Goal: Complete application form

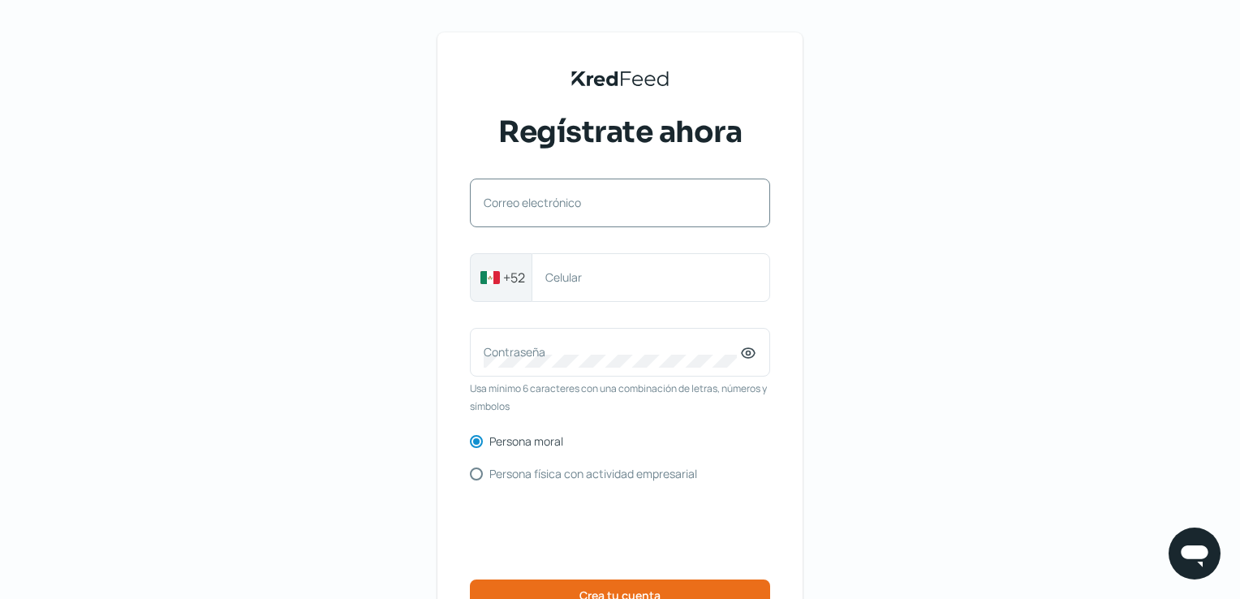
click at [566, 209] on label "Correo electrónico" at bounding box center [612, 202] width 257 height 15
click at [566, 209] on input "Correo electrónico" at bounding box center [620, 211] width 273 height 15
click at [567, 215] on input "Correo electrónico" at bounding box center [620, 211] width 273 height 15
type input "[PERSON_NAME][EMAIL_ADDRESS][PERSON_NAME][DOMAIN_NAME]"
click at [536, 348] on label "Contraseña" at bounding box center [612, 351] width 257 height 15
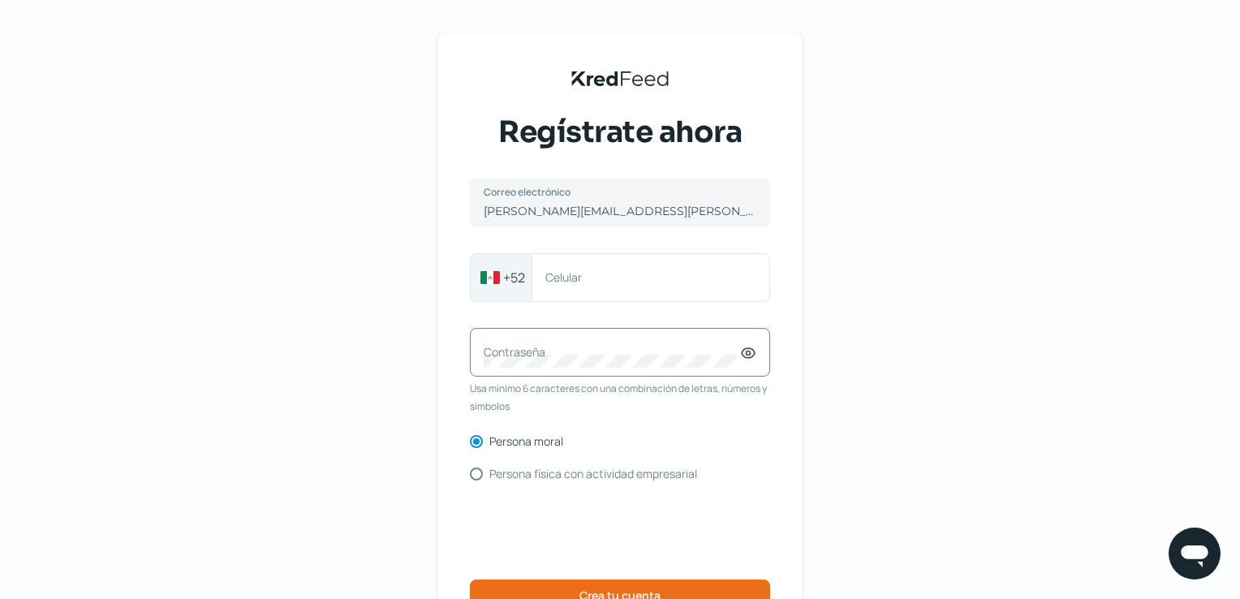
click at [536, 348] on label "Contraseña" at bounding box center [612, 351] width 257 height 15
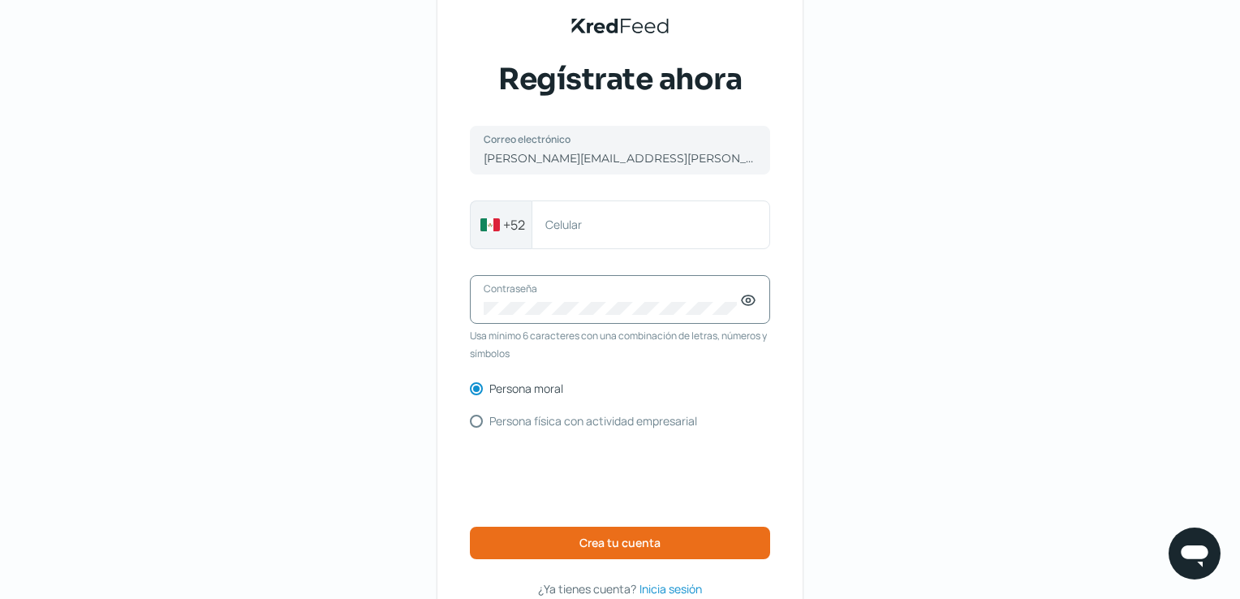
scroll to position [81, 0]
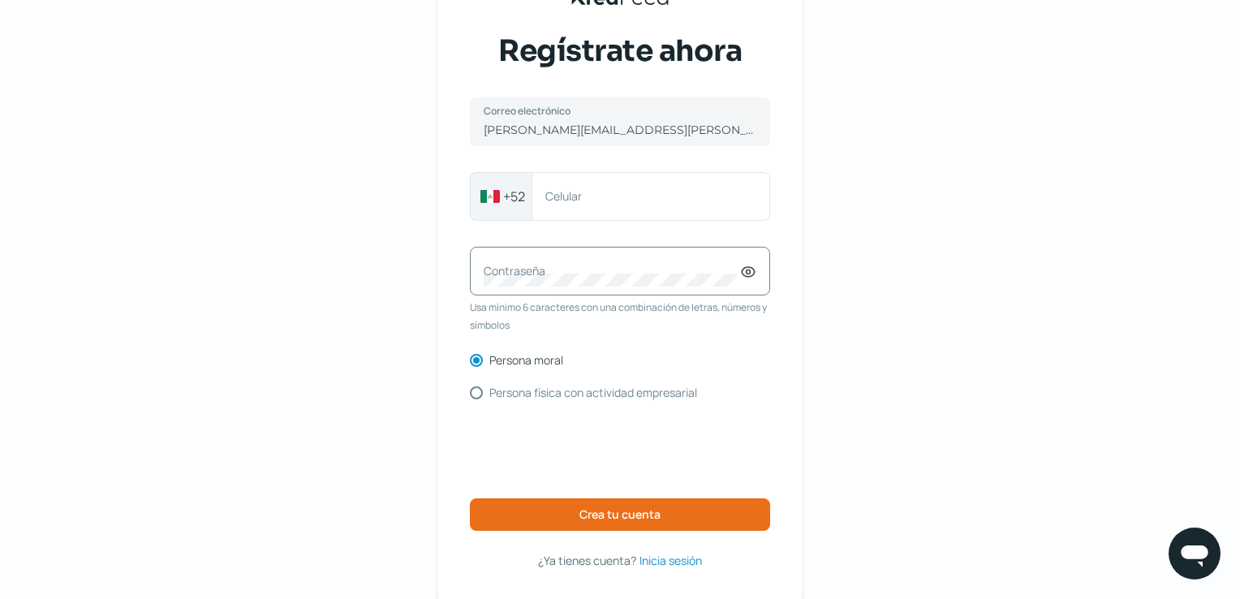
click at [604, 274] on label "Contraseña" at bounding box center [612, 270] width 257 height 15
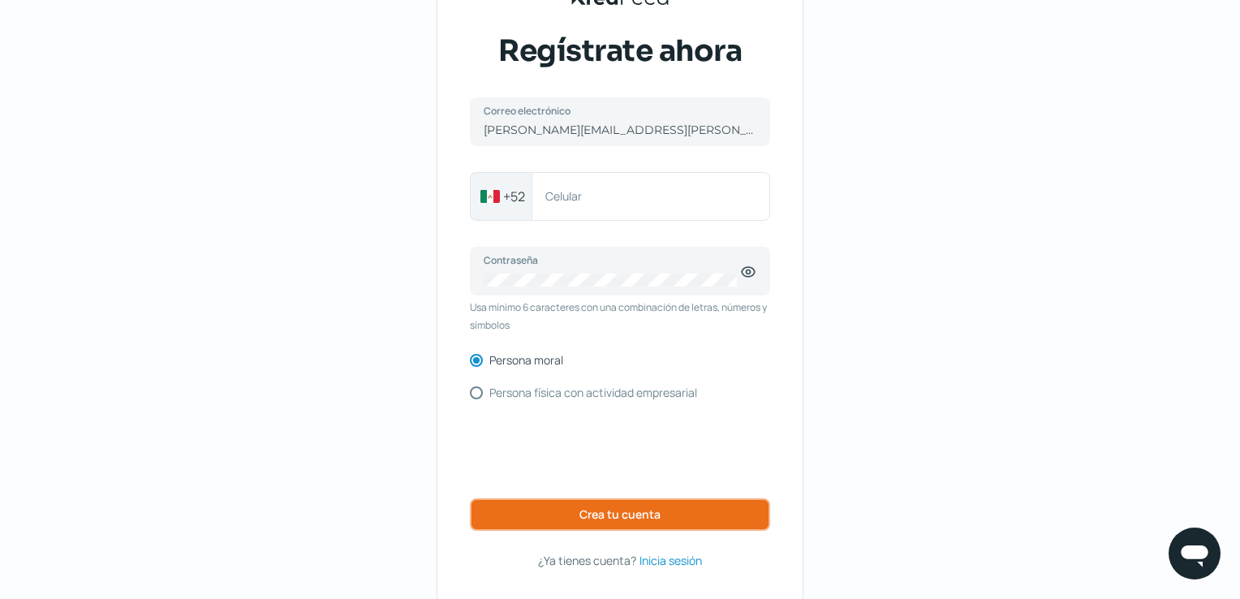
click at [575, 504] on button "Crea tu cuenta" at bounding box center [620, 514] width 300 height 32
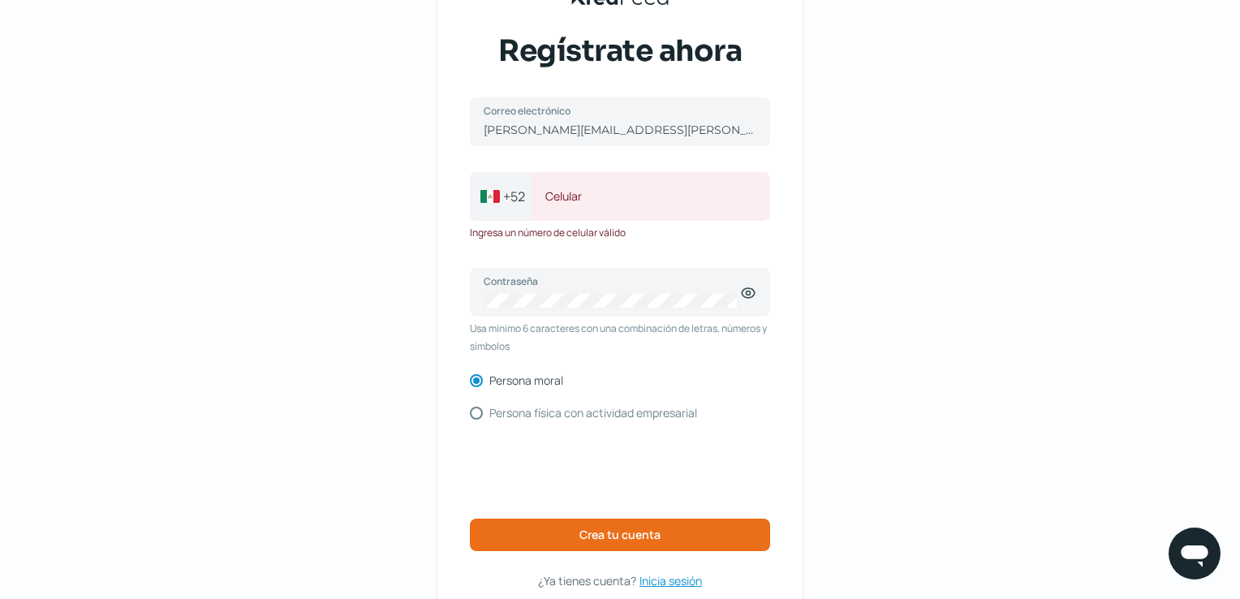
click at [676, 574] on span "Inicia sesión" at bounding box center [671, 581] width 63 height 20
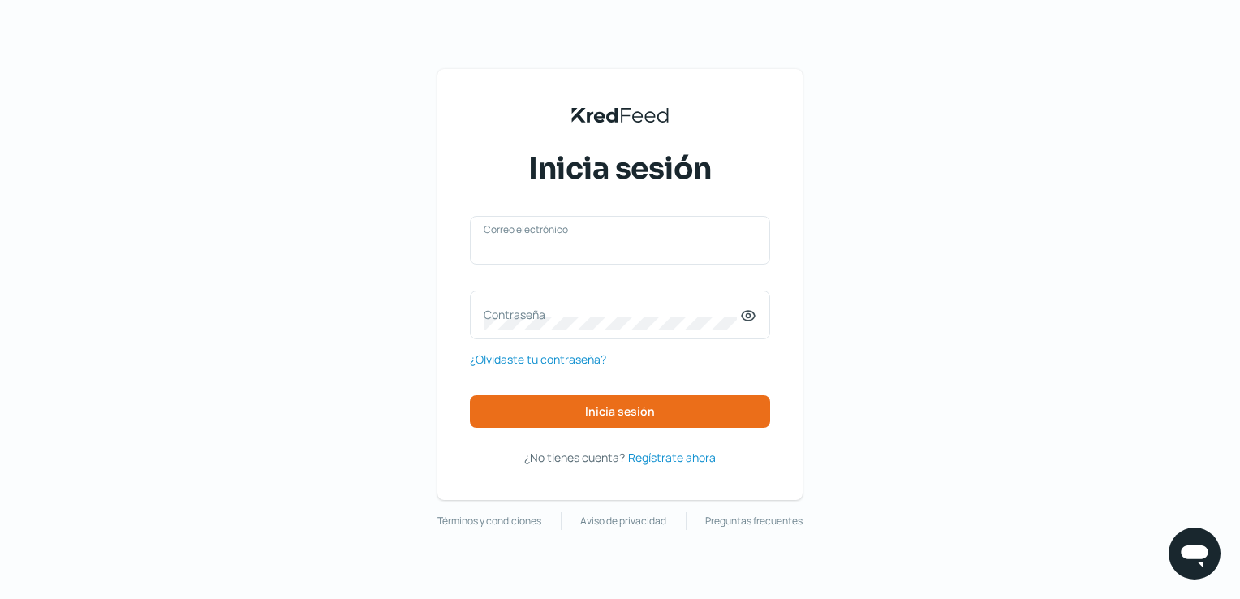
click at [588, 254] on input "Correo electrónico" at bounding box center [620, 248] width 273 height 15
type input "[PERSON_NAME][EMAIL_ADDRESS][PERSON_NAME][DOMAIN_NAME]"
click at [563, 317] on label "Contraseña" at bounding box center [612, 314] width 257 height 15
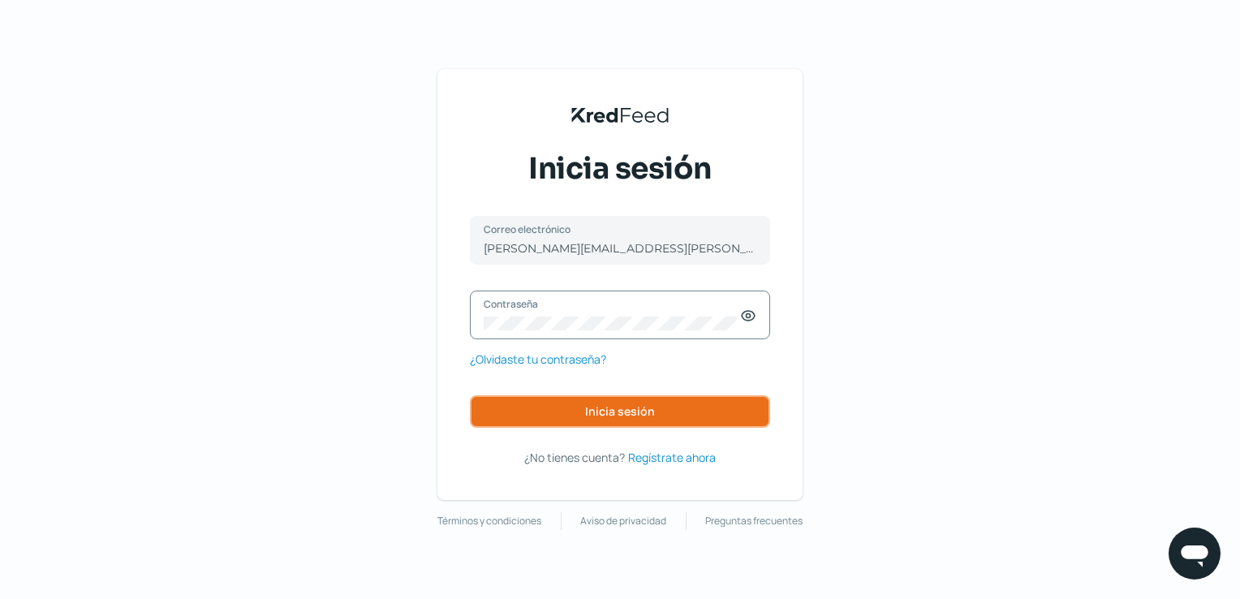
click at [611, 407] on span "Inicia sesión" at bounding box center [620, 411] width 70 height 11
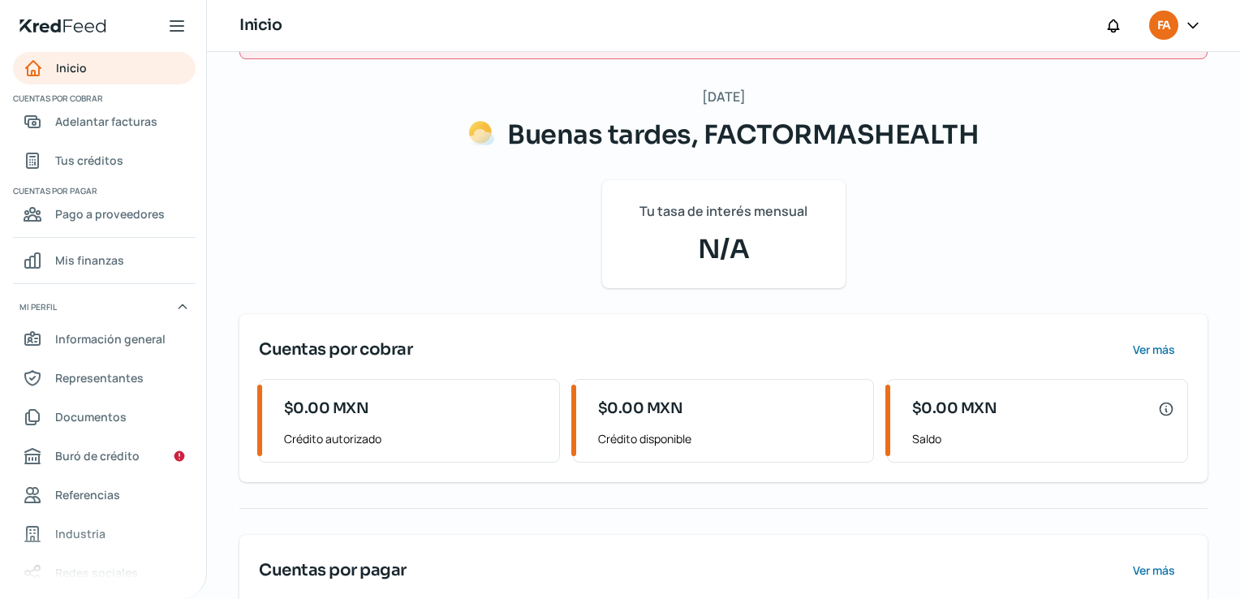
scroll to position [162, 0]
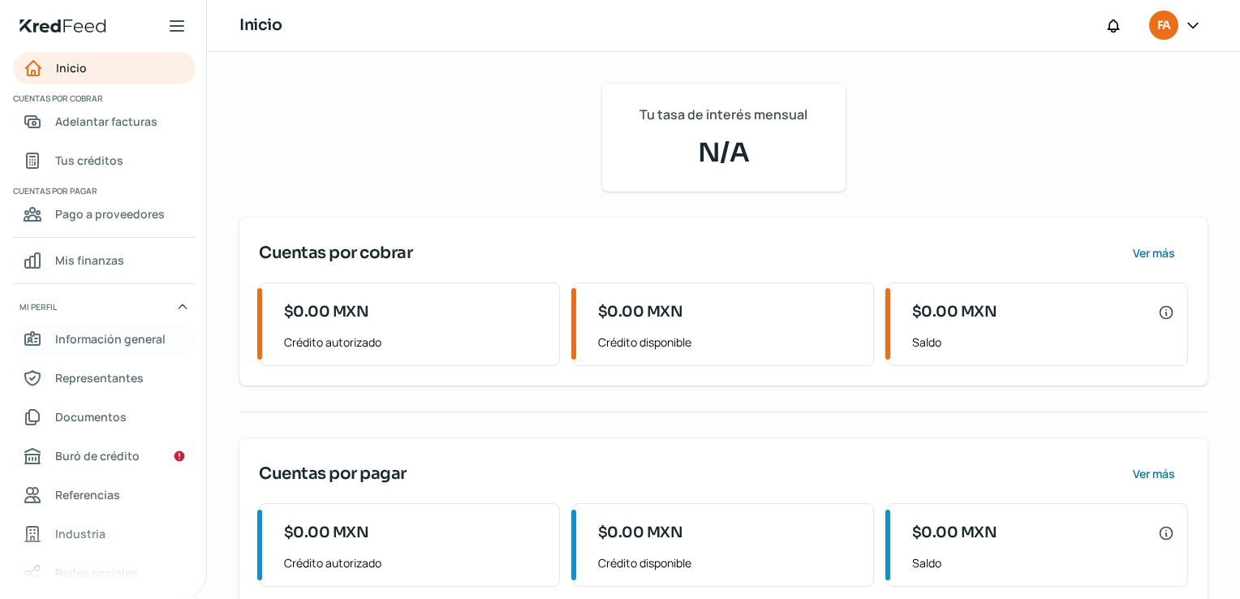
click at [113, 342] on span "Información general" at bounding box center [110, 339] width 110 height 20
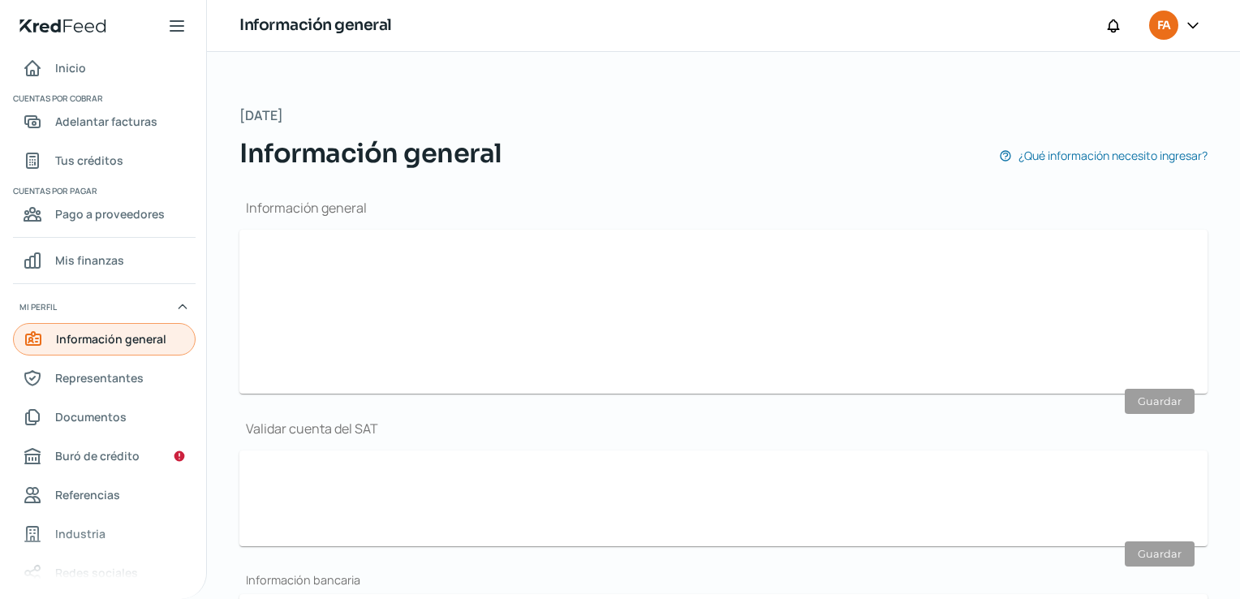
type input "[PERSON_NAME][EMAIL_ADDRESS][PERSON_NAME][DOMAIN_NAME]"
type input "Personas [PERSON_NAME] del régimen general"
type input "FACTORMASHEALTH"
type input "33 - 1425 - 6217"
type input "SAO230626LC9"
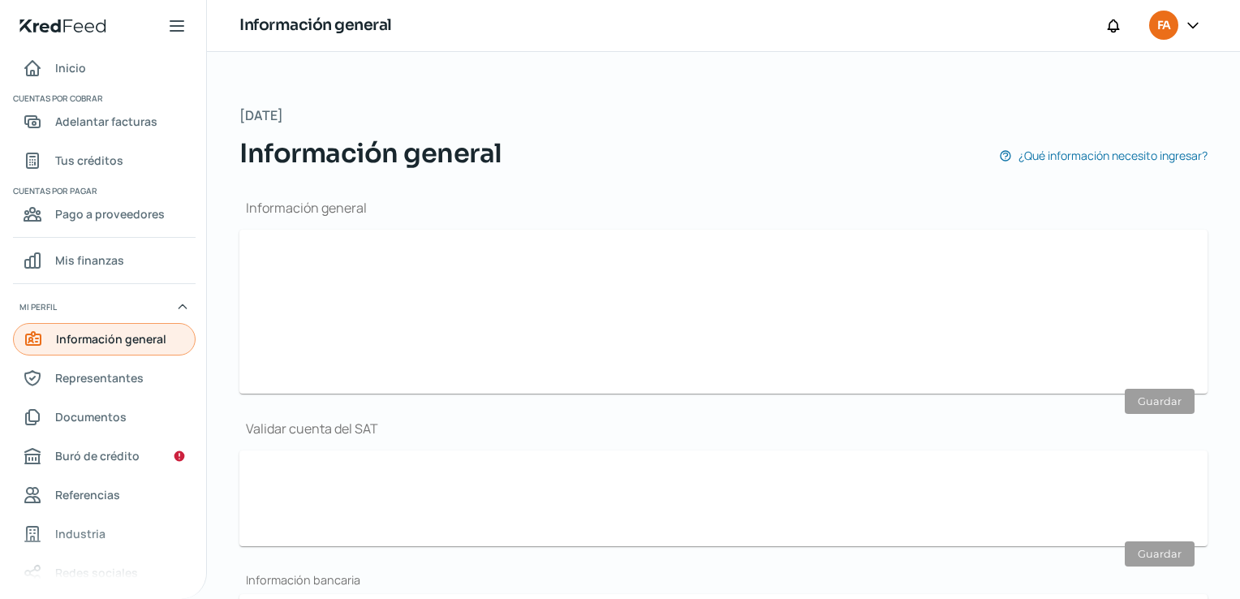
type input "[GEOGRAPHIC_DATA]"
type input "486"
type input "44680"
type input "CIRCUNVALACION VALLARTA"
type input "[GEOGRAPHIC_DATA]"
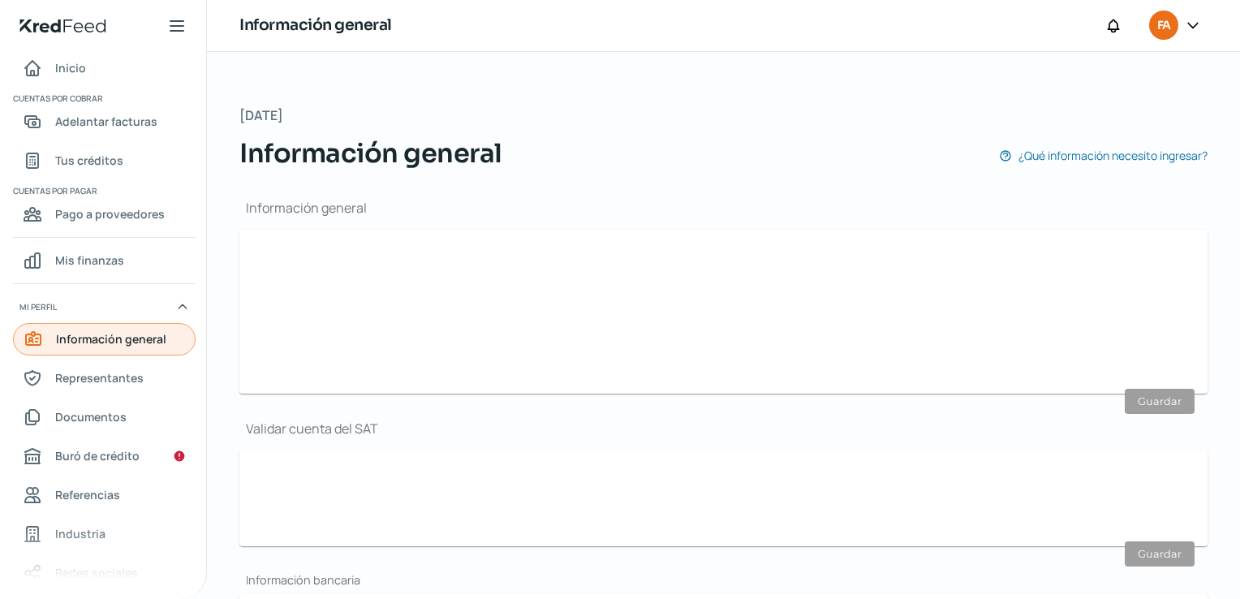
type input "[GEOGRAPHIC_DATA]"
type input "Recibo-Sep SAOCEM.pdf"
type input "2"
type input "10"
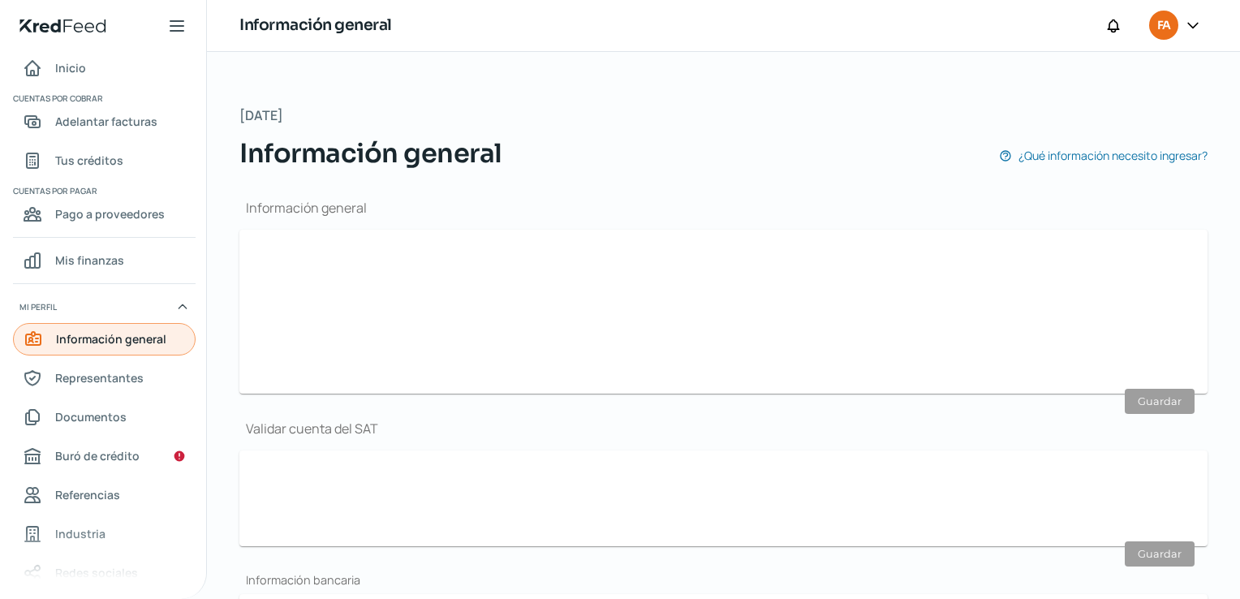
type input "Rentada"
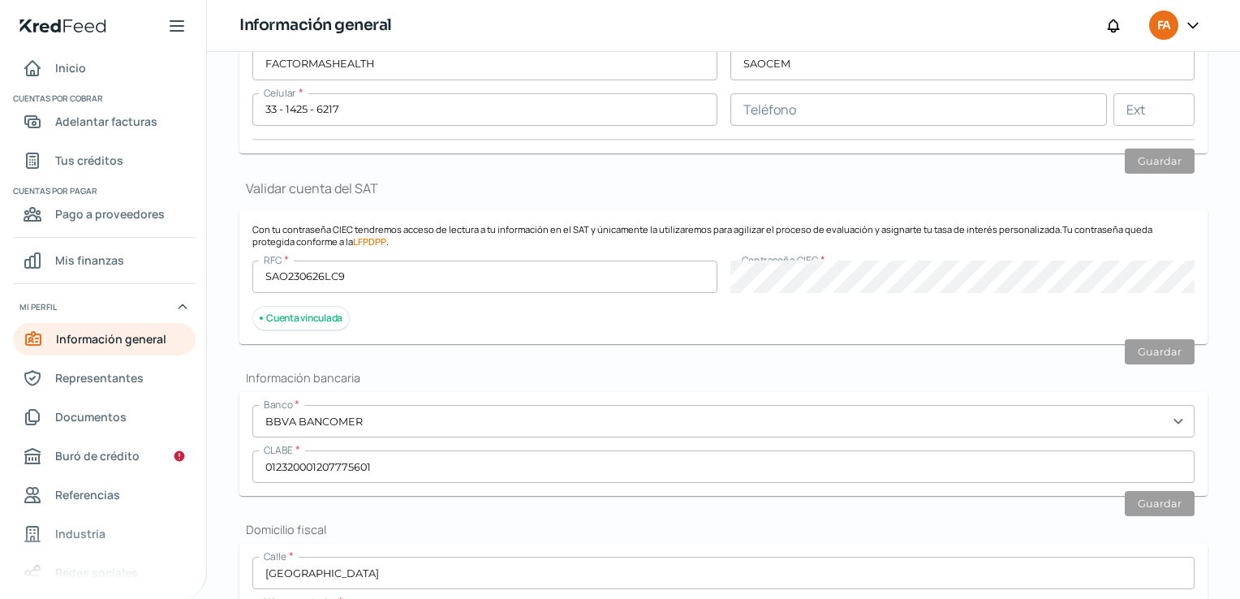
scroll to position [244, 0]
click at [120, 407] on span "Documentos" at bounding box center [90, 417] width 71 height 20
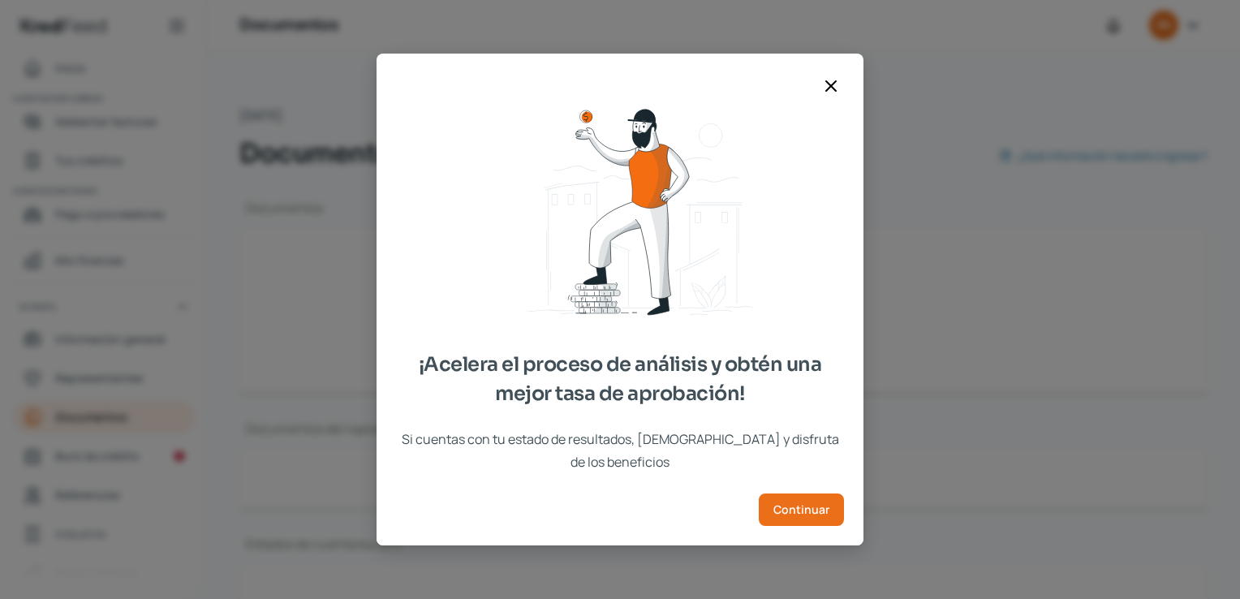
type input "Constancia de Situacion Fiscal 031025.pdf"
type input "Presentacion Factor+Health.pdf"
type input "LOGO F+H.png"
type input "Poder_.pdf"
type input "EDOCTADIG_SEPT.pdf"
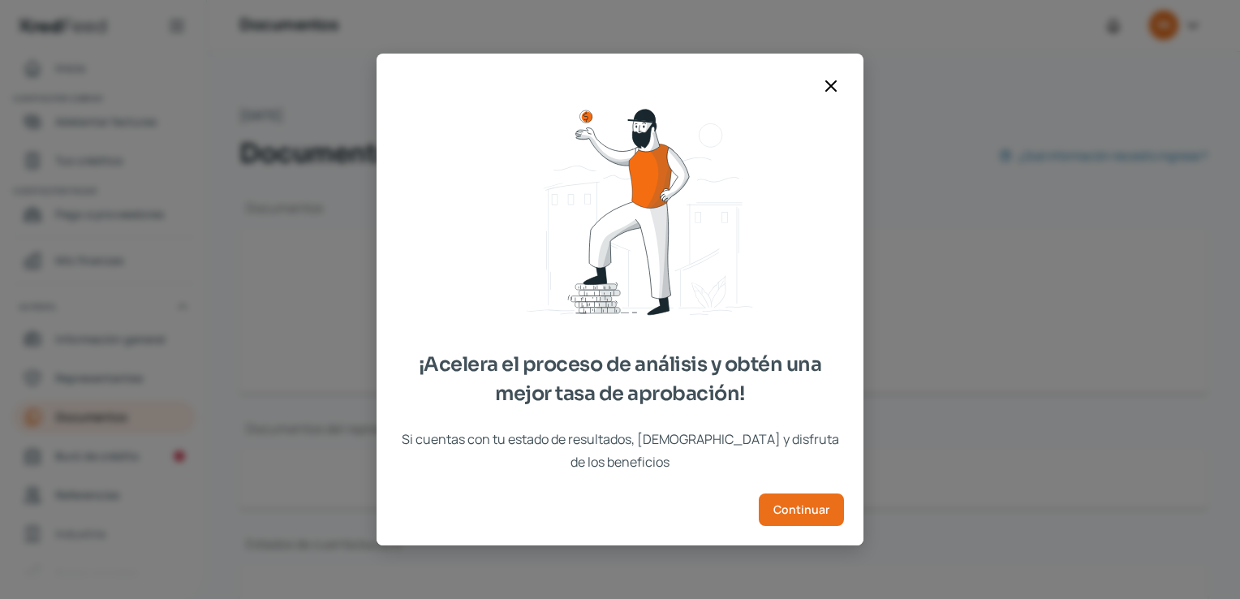
type input "EDOCTADIG_00923648_ADMIN1_20250915115604937.pdf"
type input "EDO DE CTAJUL.pdf"
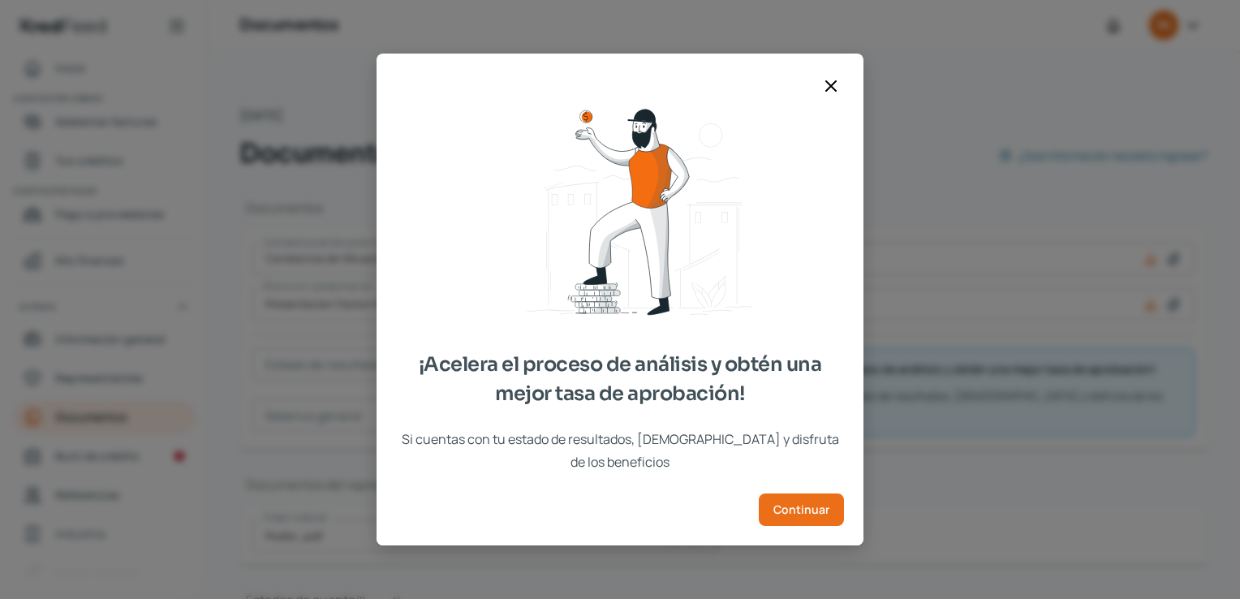
click at [836, 91] on icon at bounding box center [831, 86] width 10 height 10
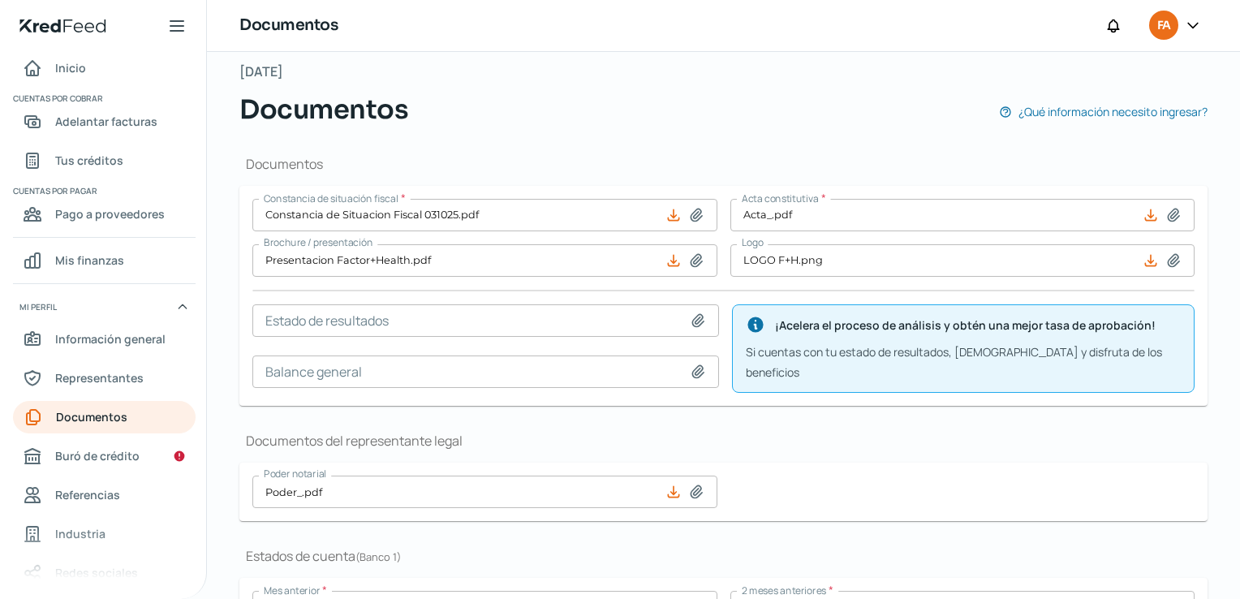
scroll to position [81, 0]
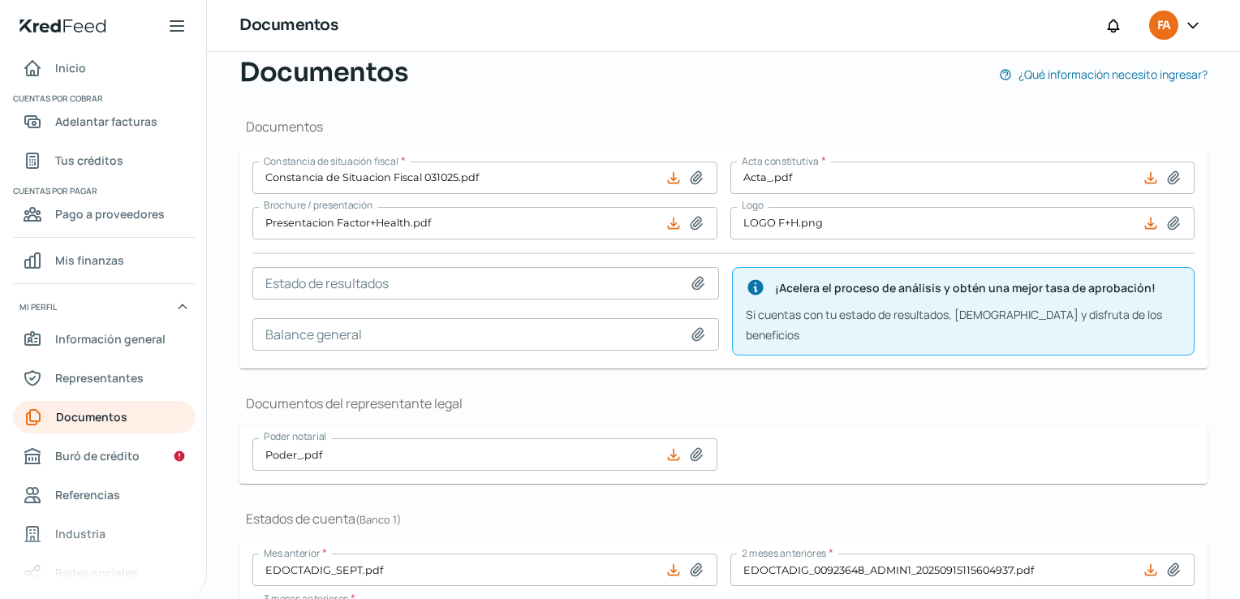
click at [696, 282] on icon at bounding box center [698, 283] width 11 height 12
type input "C:\fakepath\Edo de Resultados 25.pdf"
type input "Edo de Resultados 25.pdf"
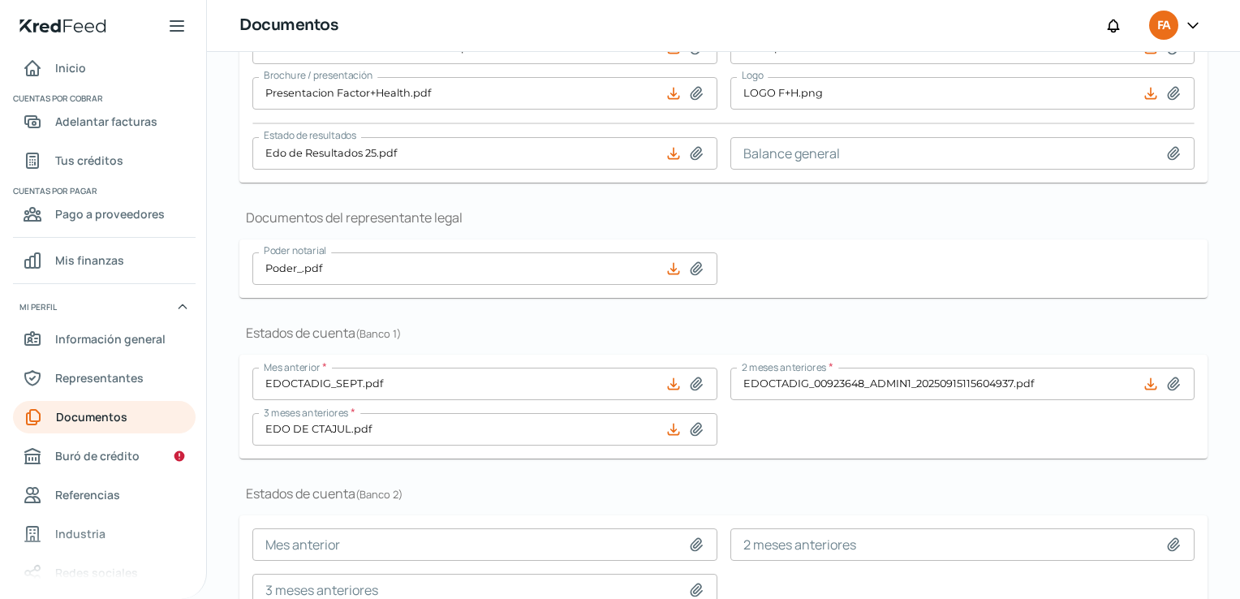
scroll to position [49, 0]
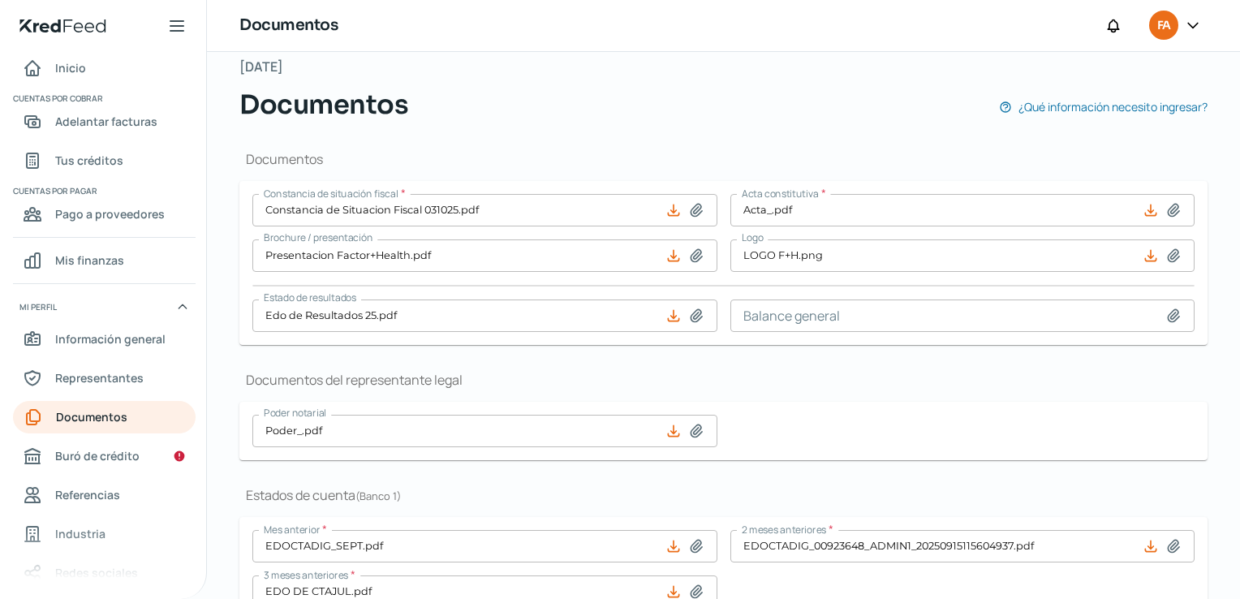
click at [1166, 311] on icon at bounding box center [1174, 316] width 16 height 16
type input "C:\fakepath\Balance General 25.pdf"
type input "Balance General 25.pdf"
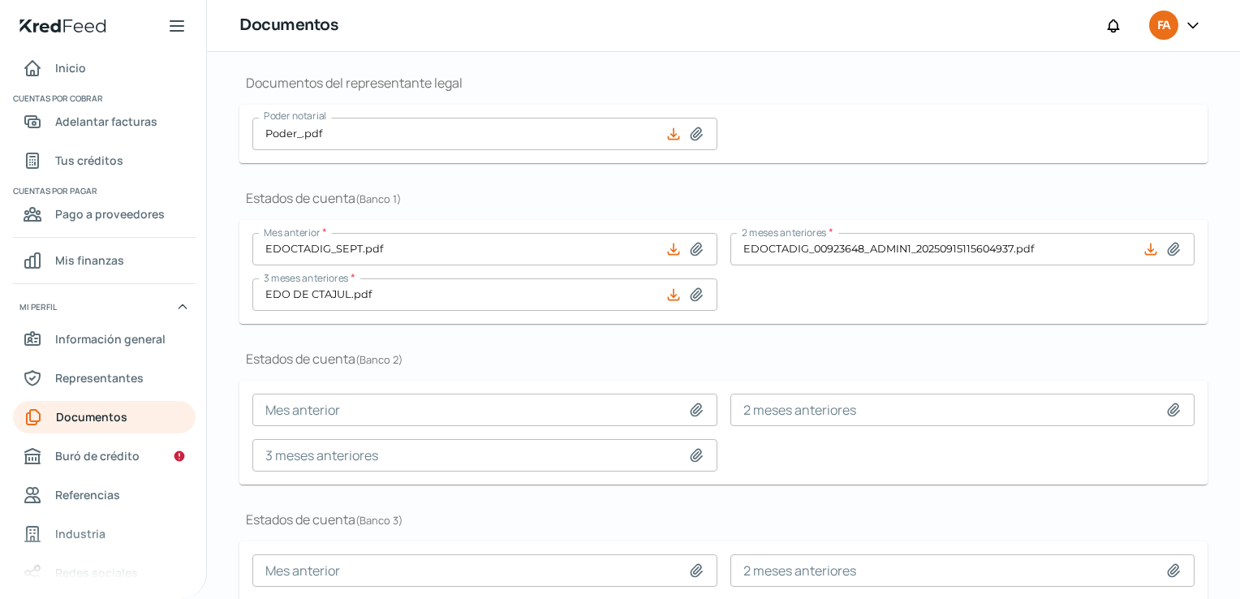
scroll to position [455, 0]
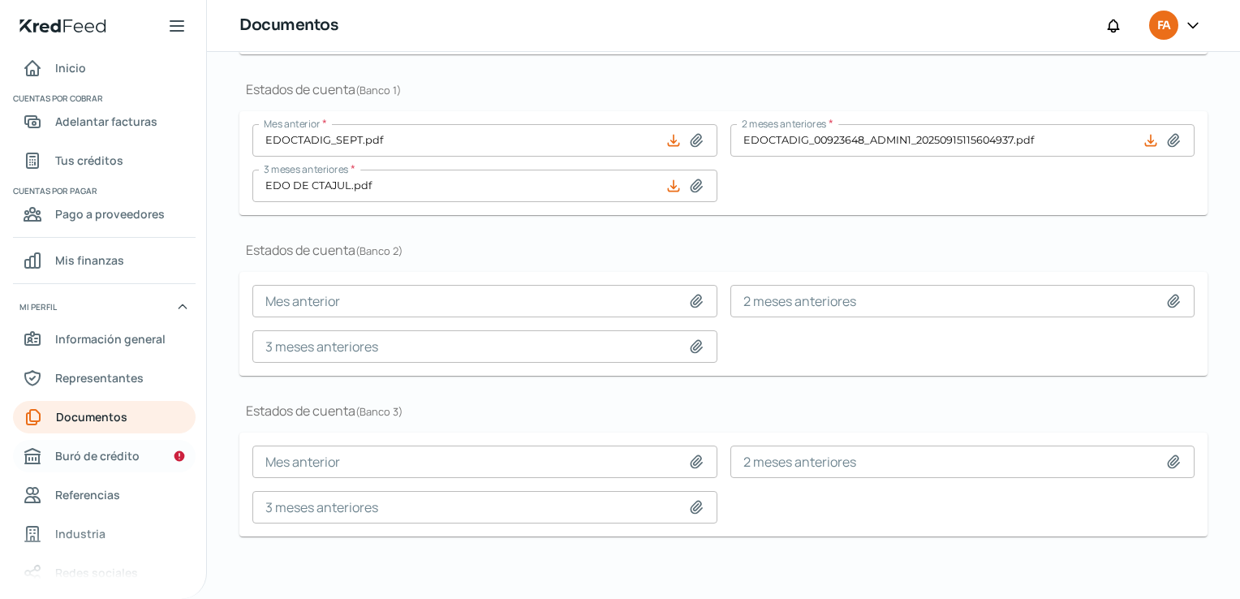
click at [120, 459] on span "Buró de crédito" at bounding box center [97, 456] width 84 height 20
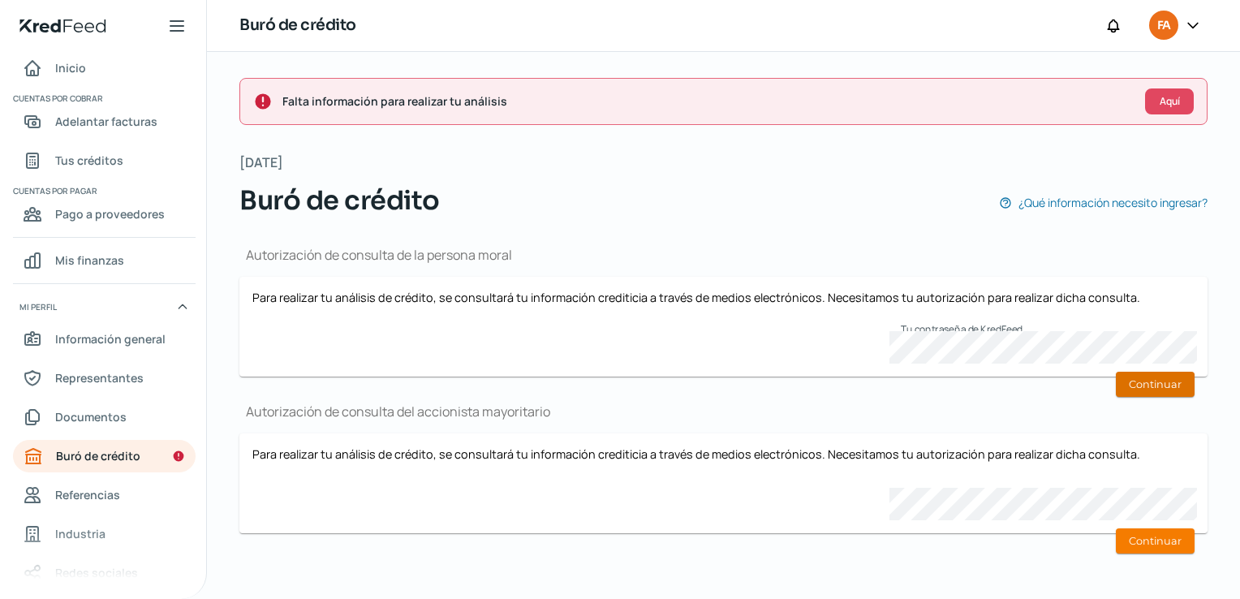
click at [1153, 389] on button "Continuar" at bounding box center [1155, 384] width 79 height 25
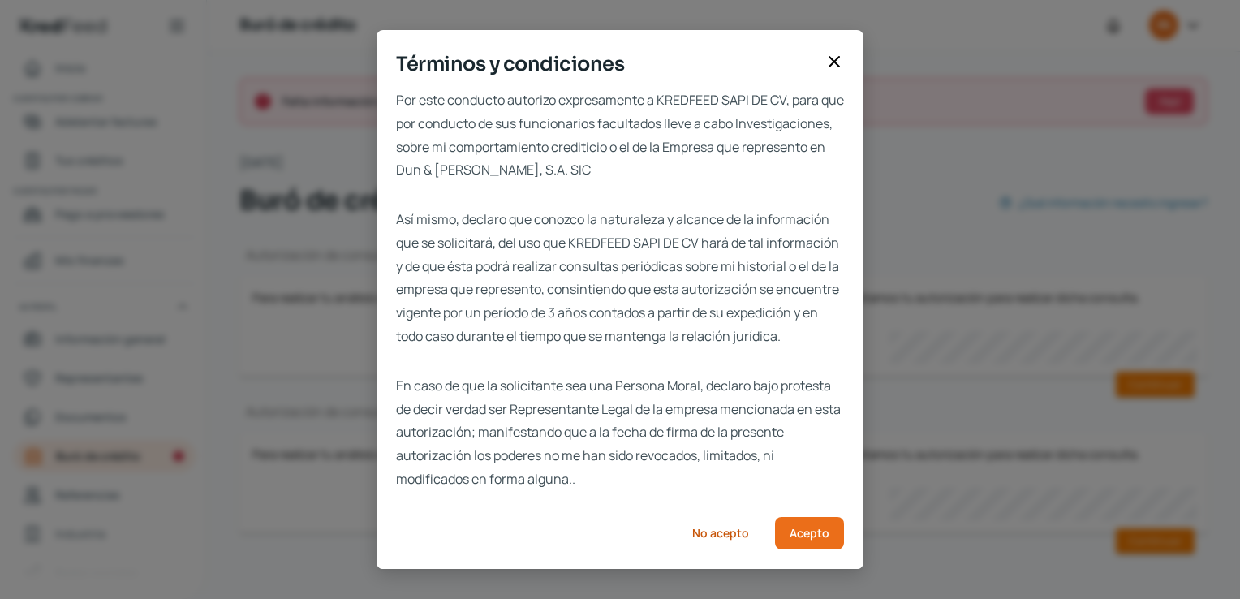
scroll to position [26, 0]
click at [790, 534] on span "Acepto" at bounding box center [810, 533] width 40 height 11
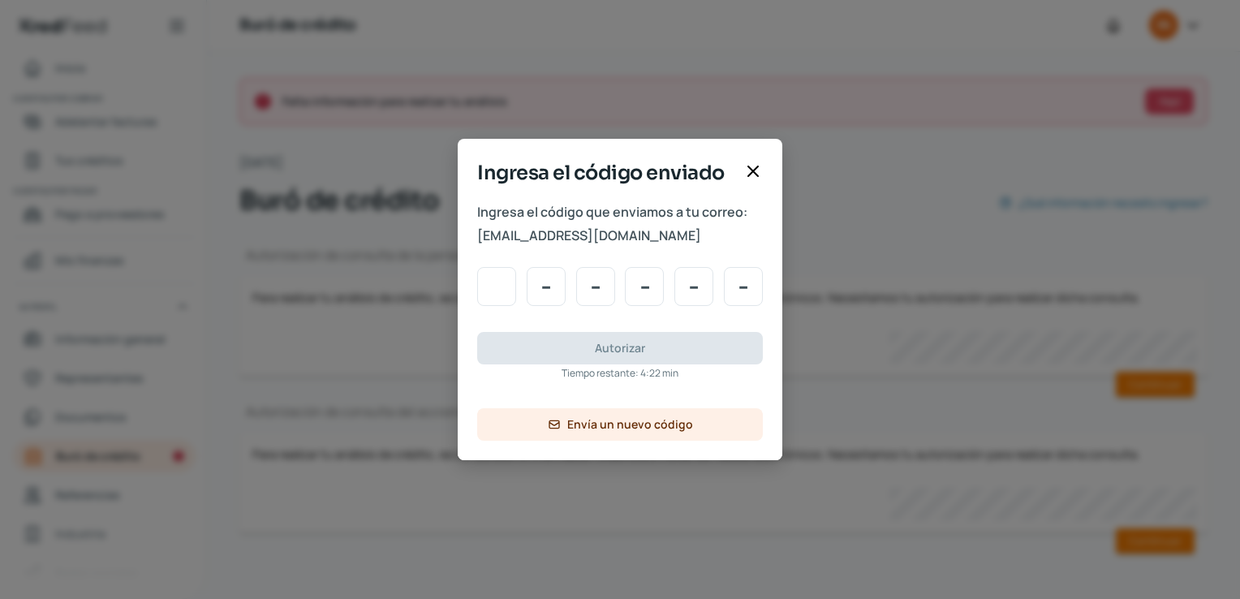
click at [488, 300] on input "Code input" at bounding box center [496, 286] width 39 height 39
type input "1"
type input "7"
type input "8"
type input "0"
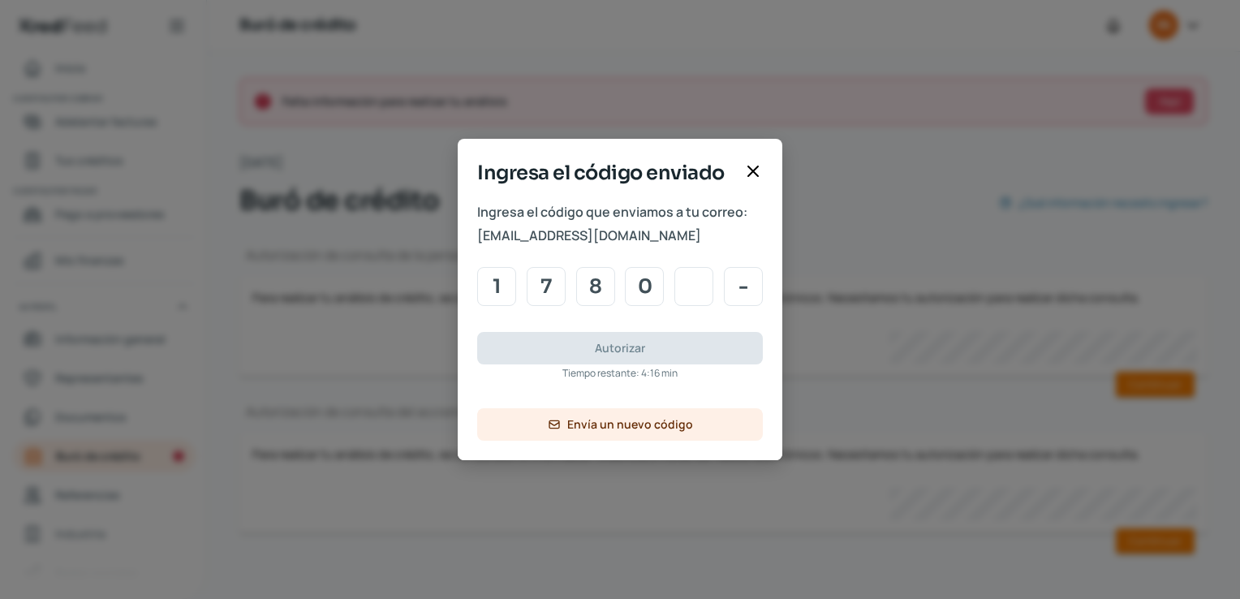
type input "4"
type input "7"
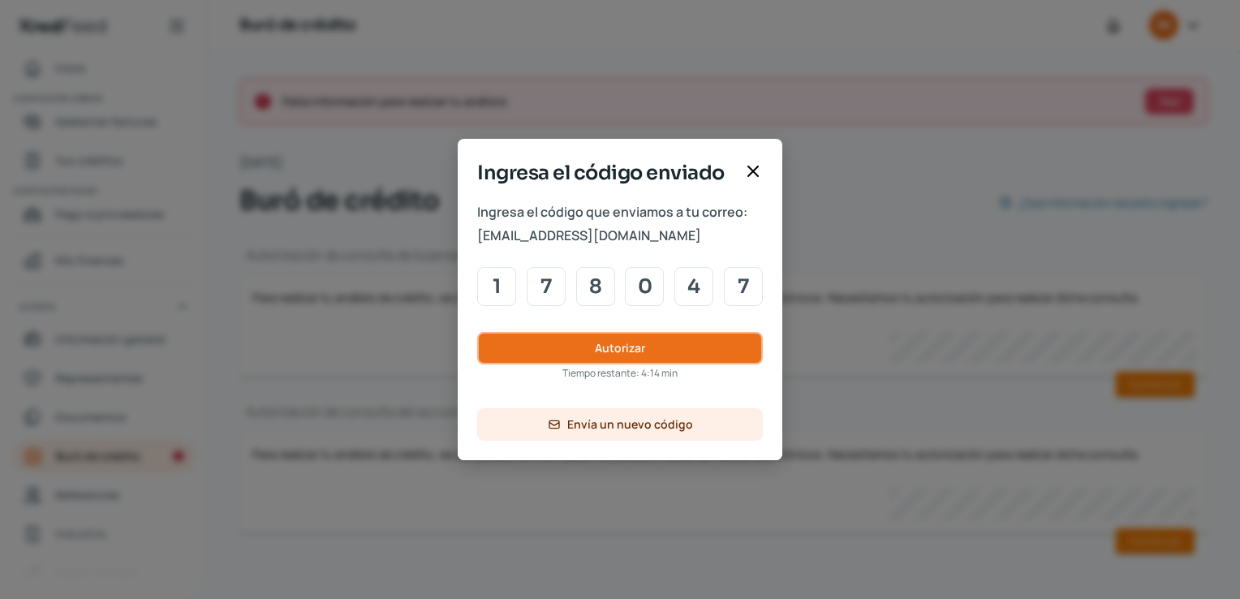
click at [549, 349] on button "Autorizar" at bounding box center [620, 348] width 286 height 32
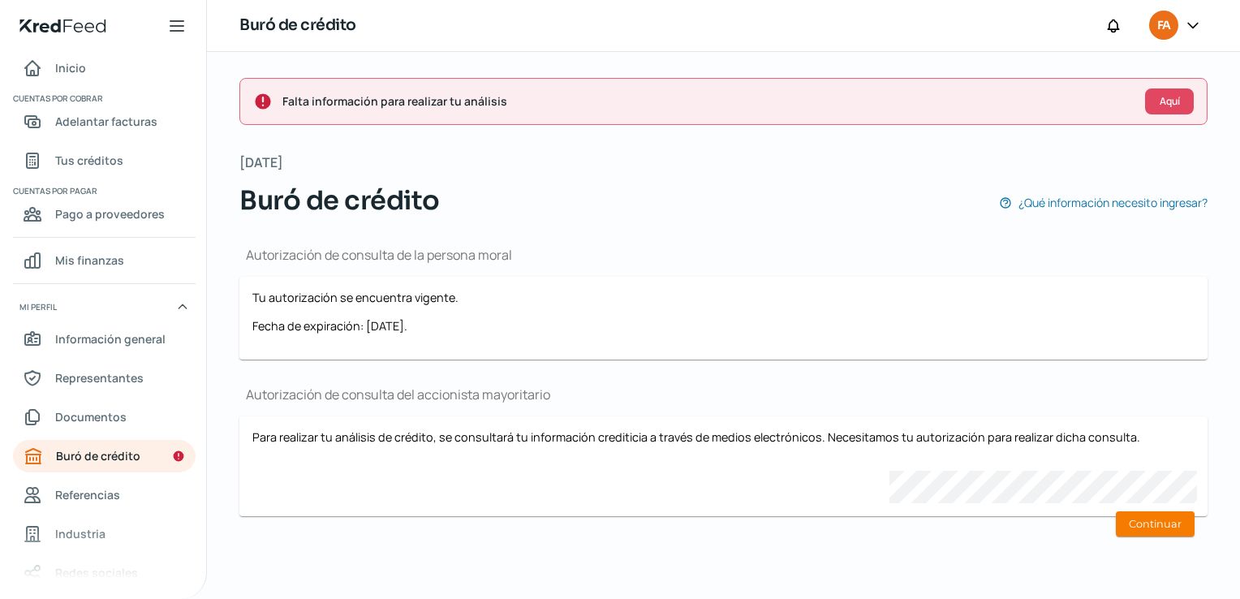
scroll to position [0, 6]
click at [1121, 515] on button "Continuar" at bounding box center [1155, 523] width 79 height 25
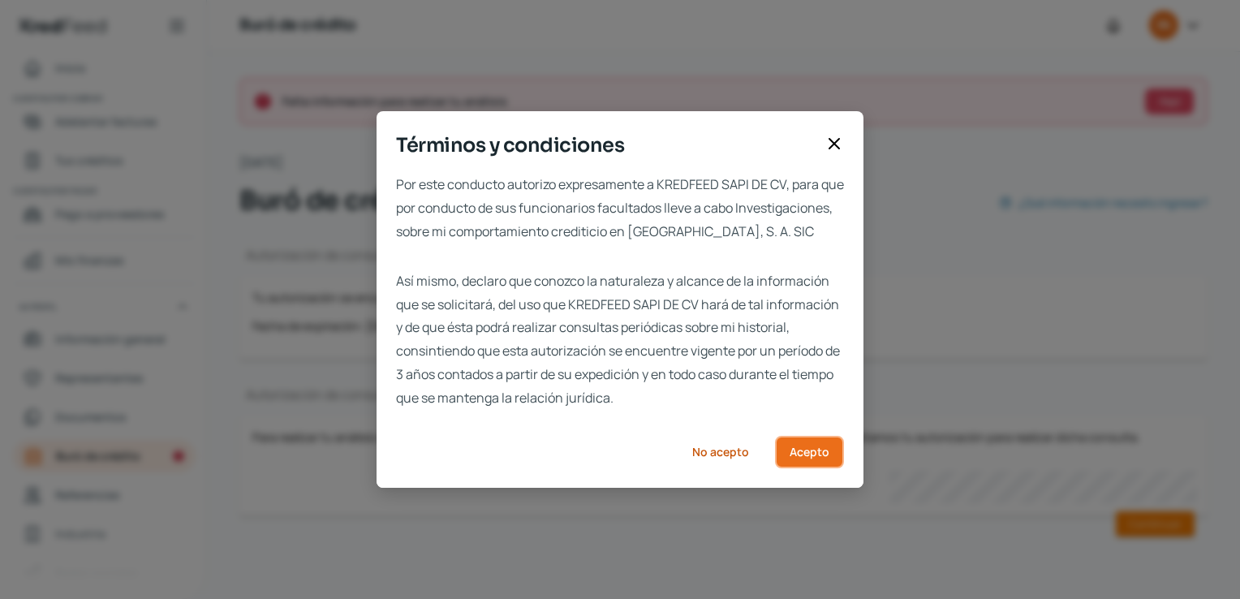
click at [789, 468] on button "Acepto" at bounding box center [809, 452] width 69 height 32
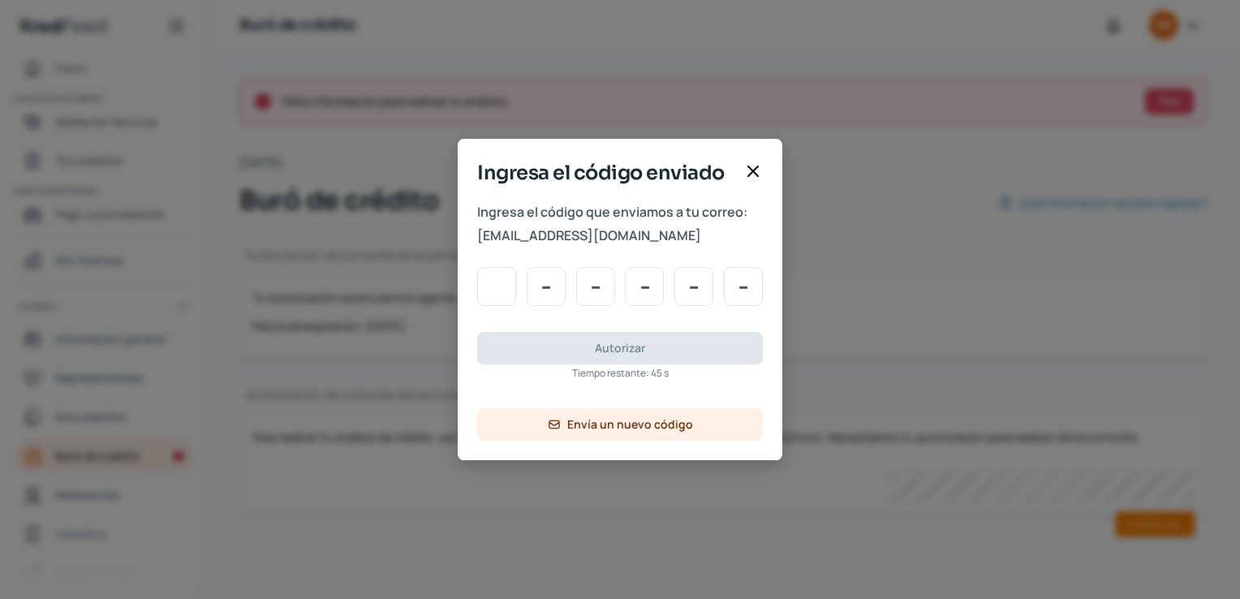
type input "0"
type input "9"
type input "0"
type input "5"
type input "8"
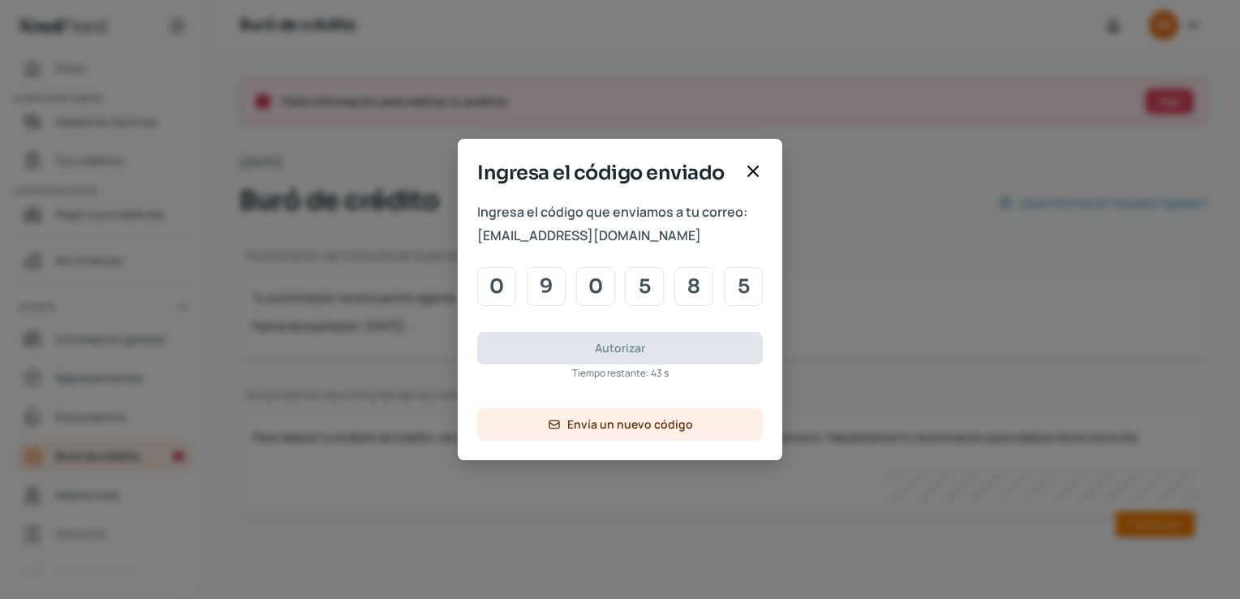
type input "5"
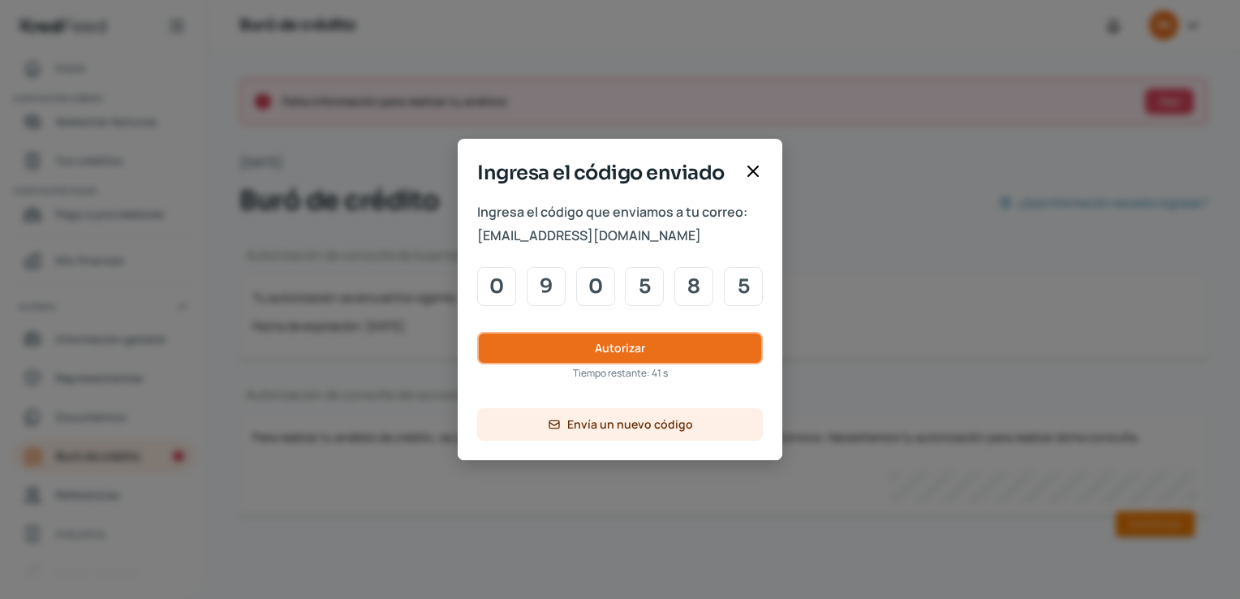
click at [623, 344] on span "Autorizar" at bounding box center [620, 348] width 50 height 11
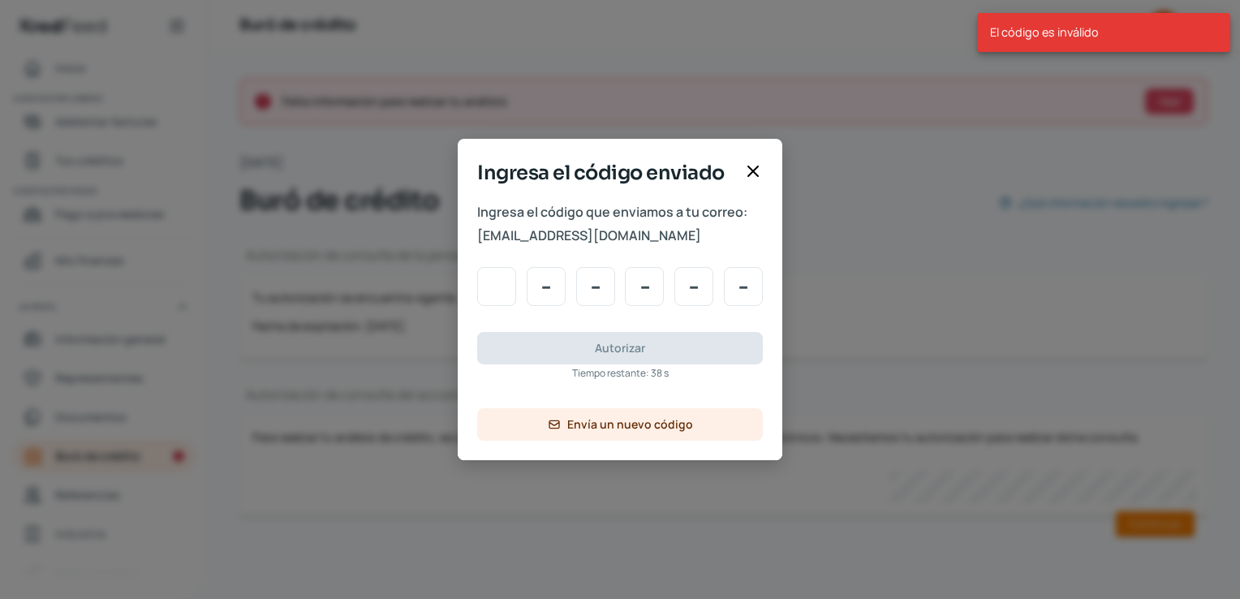
type input "0"
type input "9"
type input "0"
type input "5"
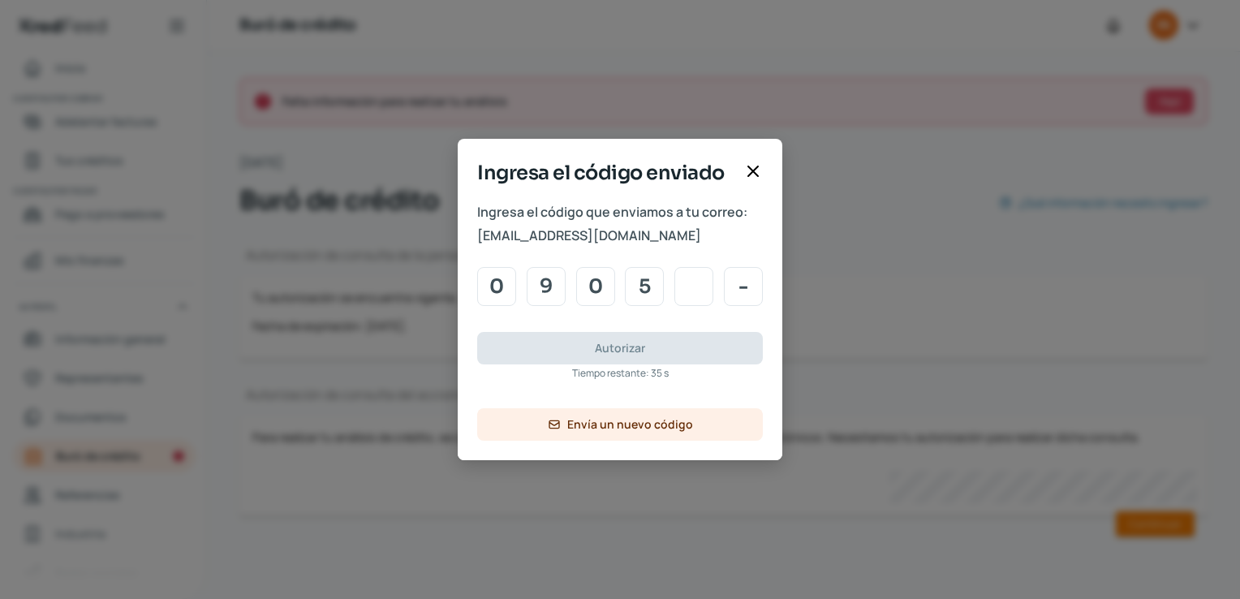
type input "8"
type input "5"
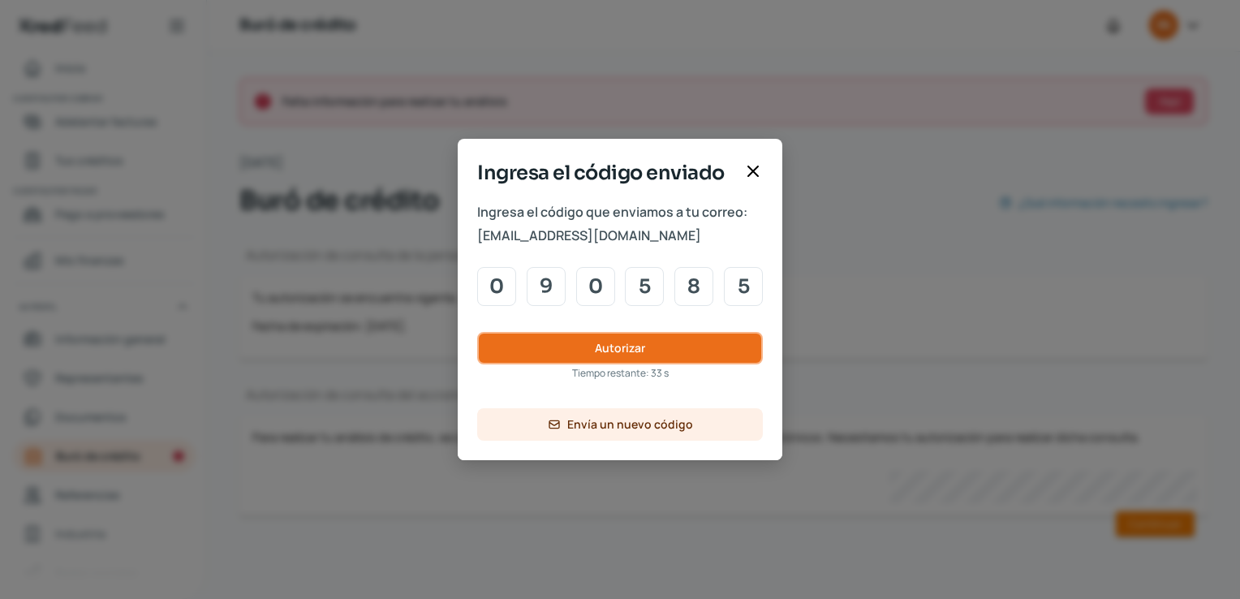
click at [604, 343] on span "Autorizar" at bounding box center [620, 348] width 50 height 11
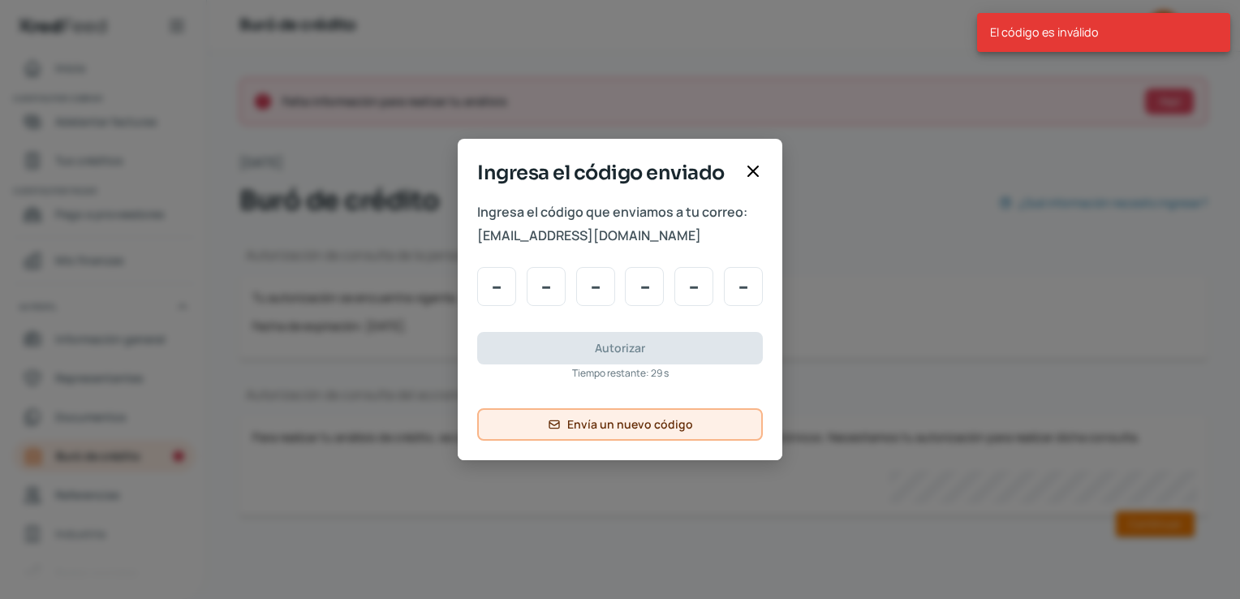
click at [626, 427] on span "Envía un nuevo código" at bounding box center [630, 424] width 126 height 11
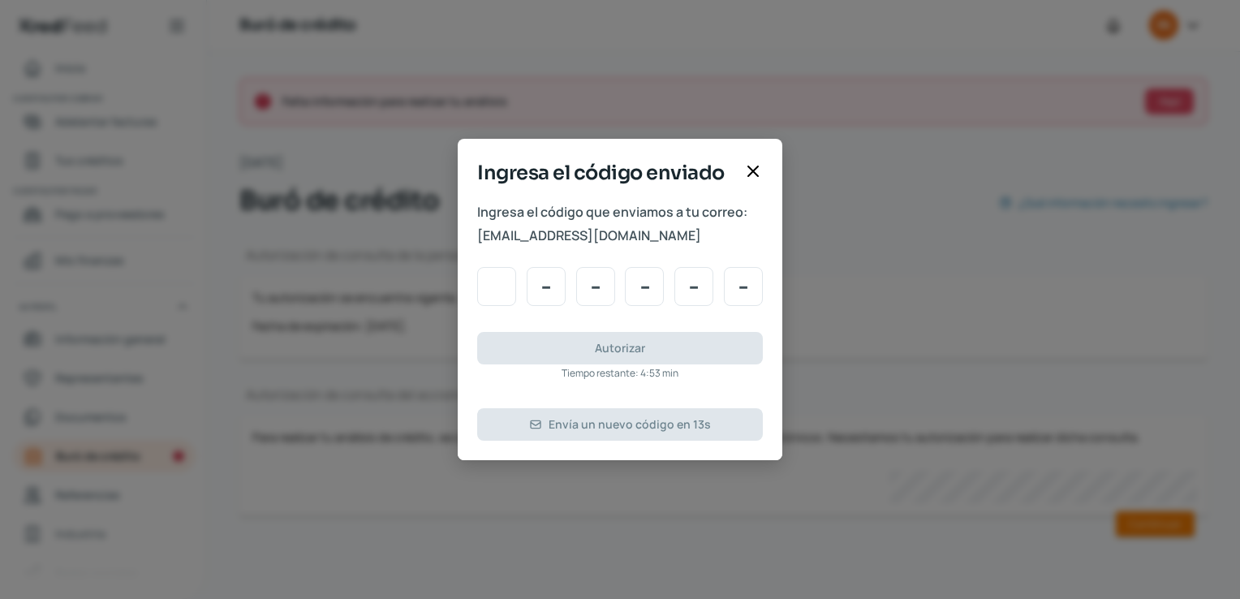
type input "4"
type input "1"
type input "5"
type input "8"
type input "9"
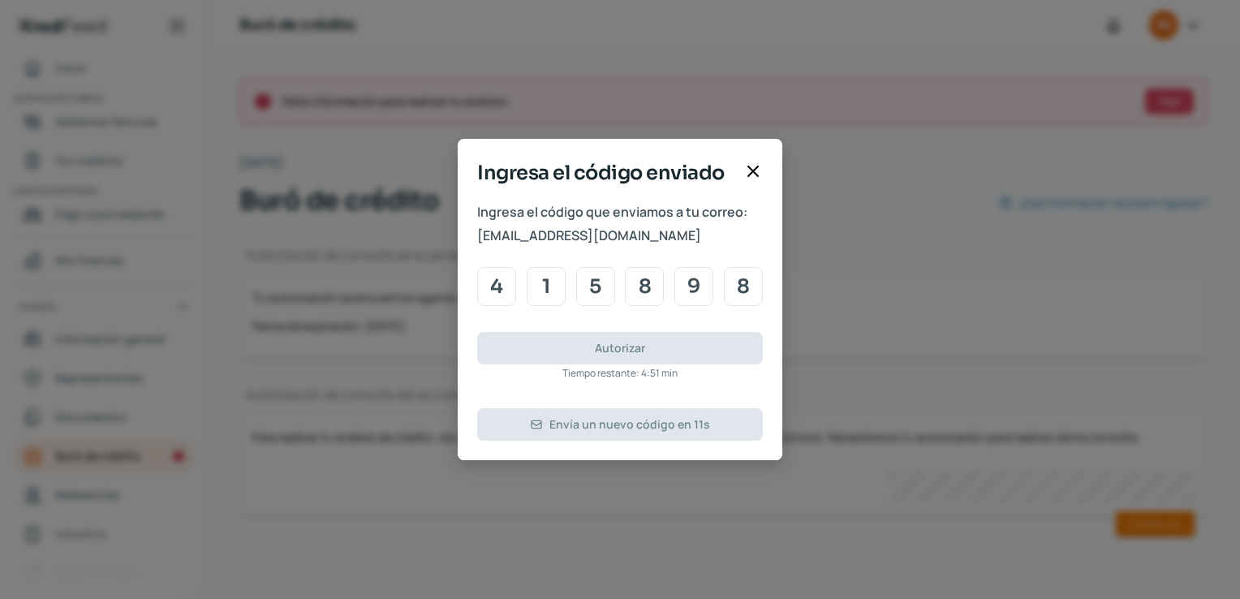
type input "8"
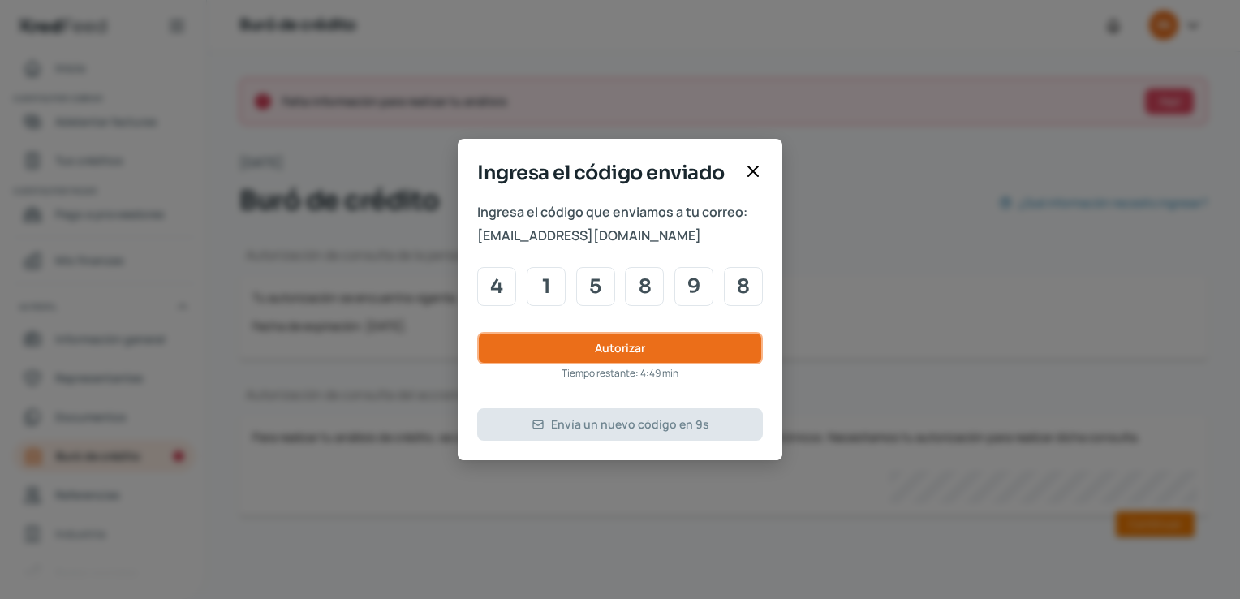
click at [571, 359] on button "Autorizar" at bounding box center [620, 348] width 286 height 32
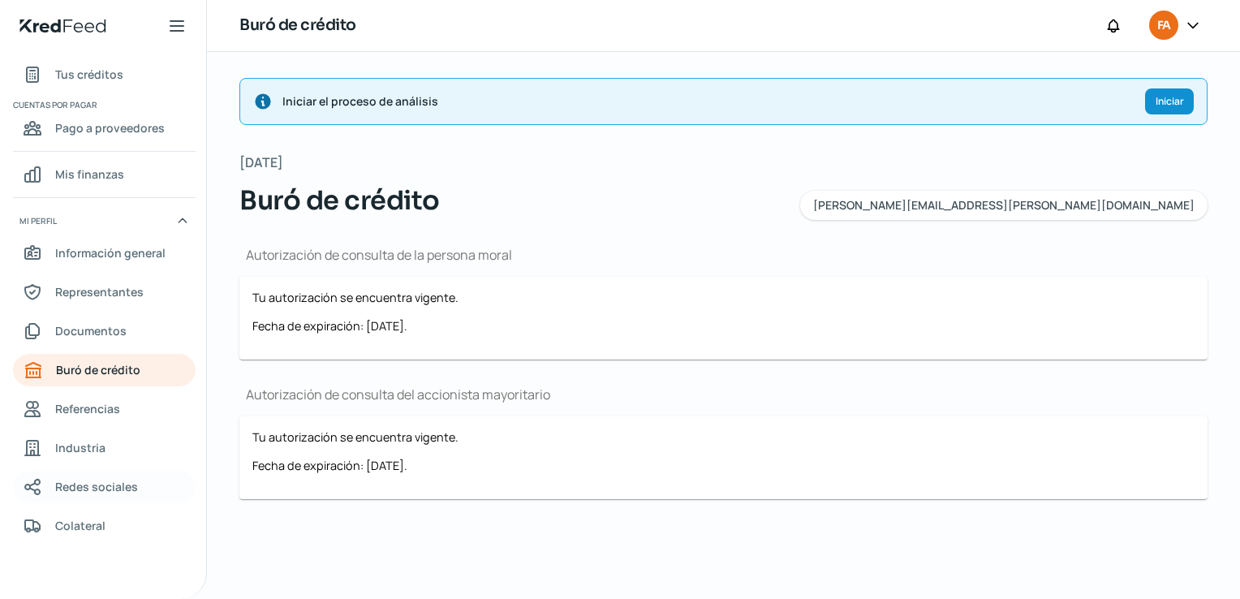
scroll to position [87, 0]
click at [106, 520] on link "Colateral" at bounding box center [104, 525] width 183 height 32
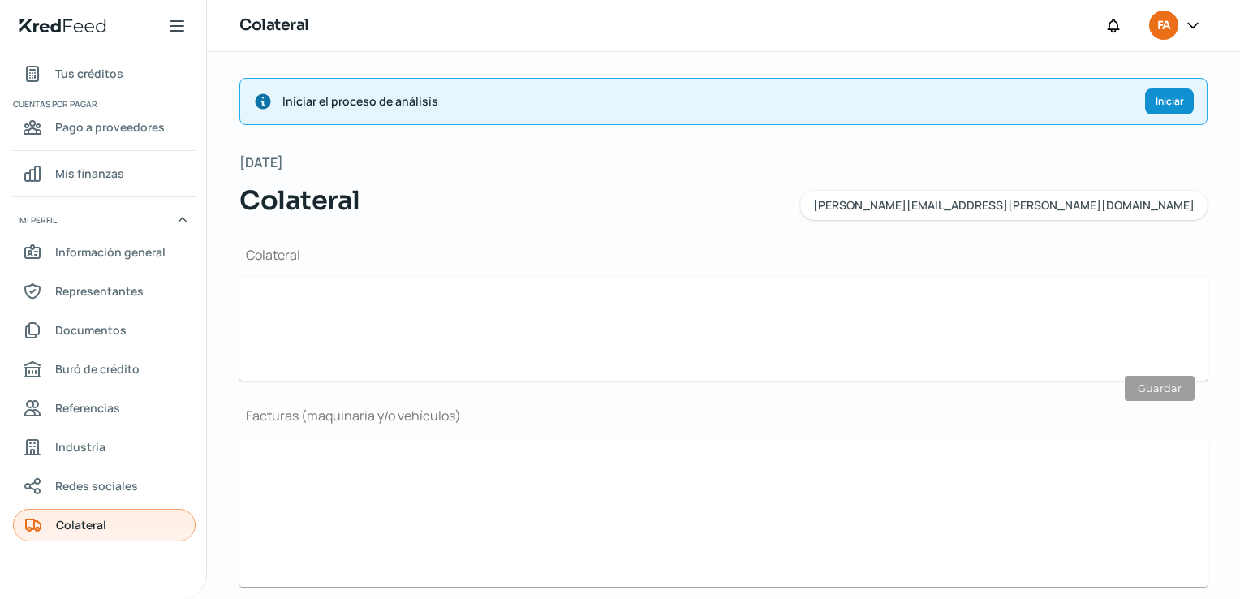
type input "No"
type input "Sí"
type input "F-11981 SUEP SISTEMAS MEDICOS.pdf"
type input "HAN180718JP1_Factura_L_670_7127CD46-08FA-4982-99A3-C6306A6389D5 (1) (1).pdf"
type input "FV-FVLCIENTIC-3002.pdf"
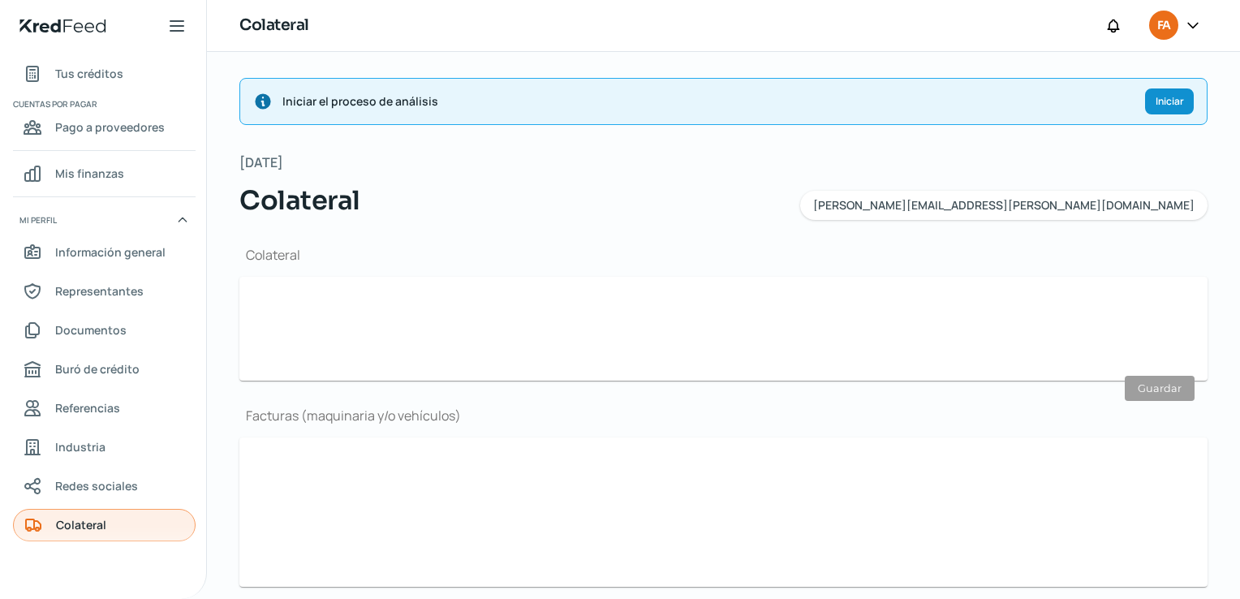
type input "3b1c7419-de0b-444b-b839-a5f4b16c75a6.pdf"
type input "SME020307RL9_factura_S10433.pdf"
type input "c8eccfc8-67a9-40ab-b858-a6f32fab34bd.pdf"
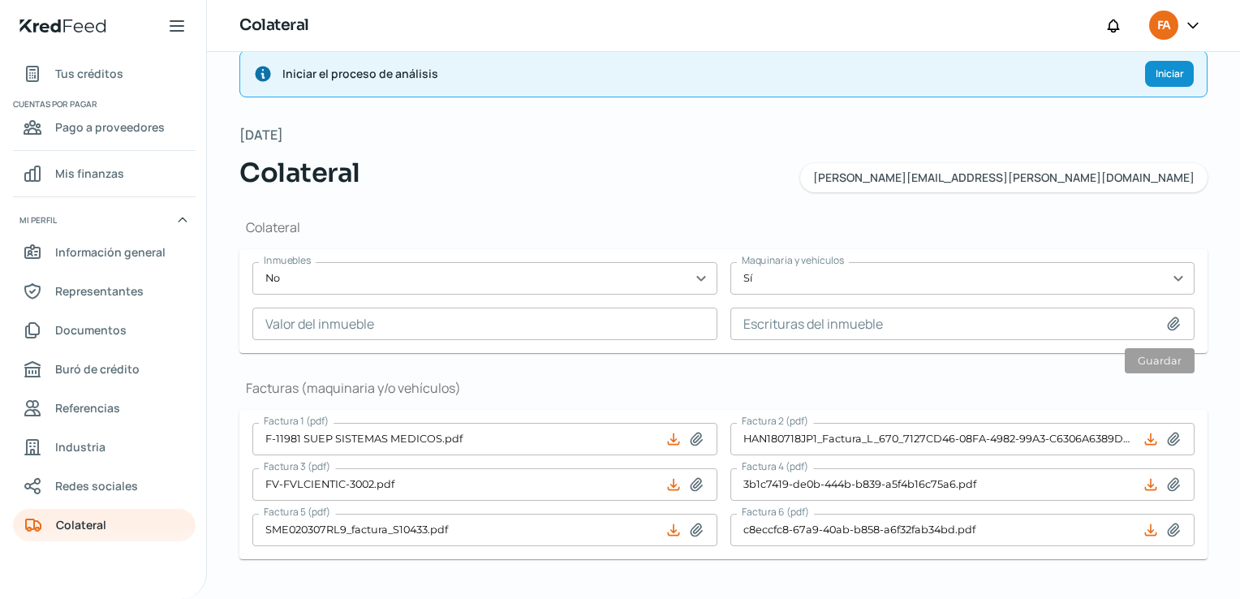
scroll to position [51, 0]
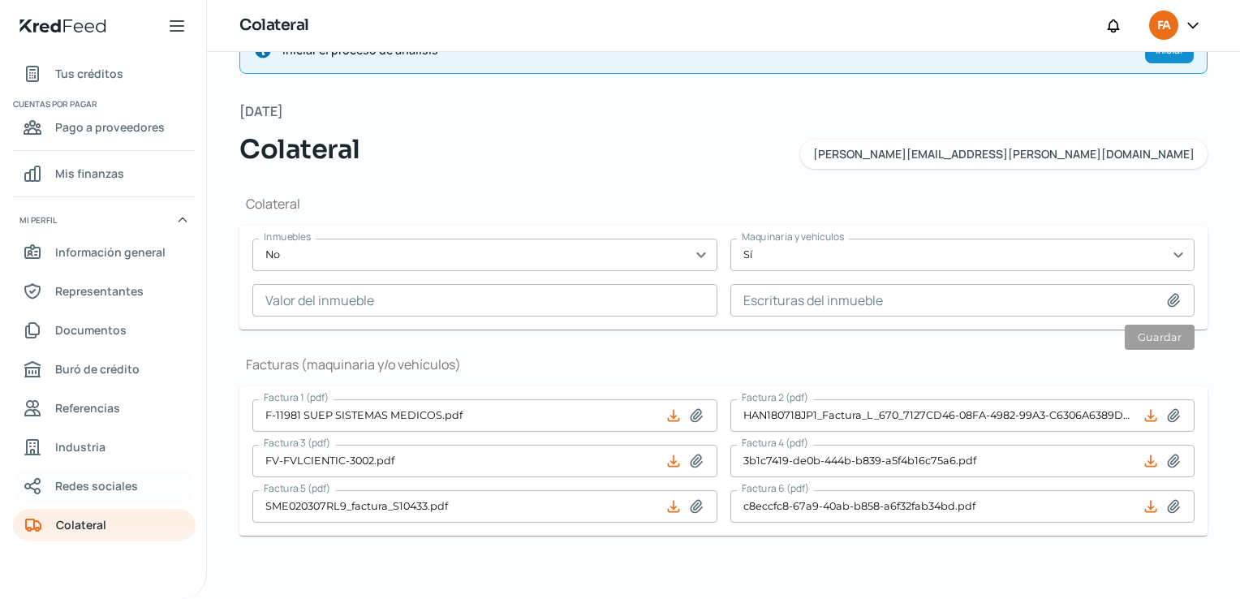
click at [80, 494] on span "Redes sociales" at bounding box center [96, 486] width 83 height 20
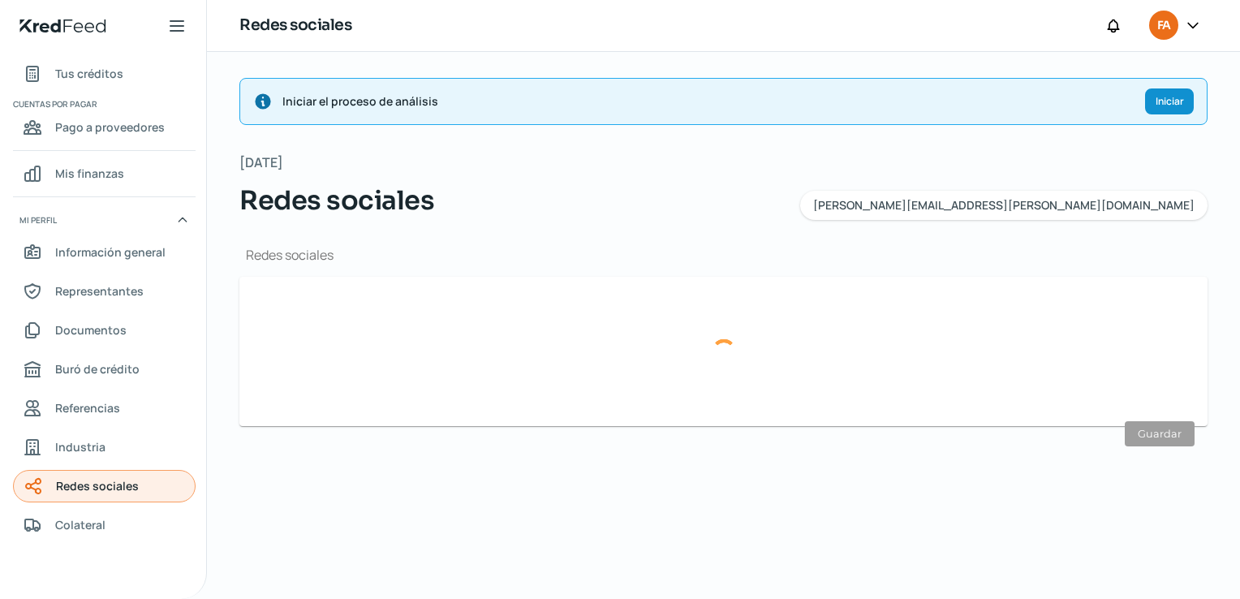
type input "[URL][DOMAIN_NAME]"
type input "factormashealthsalud"
type input "[URL][DOMAIN_NAME]"
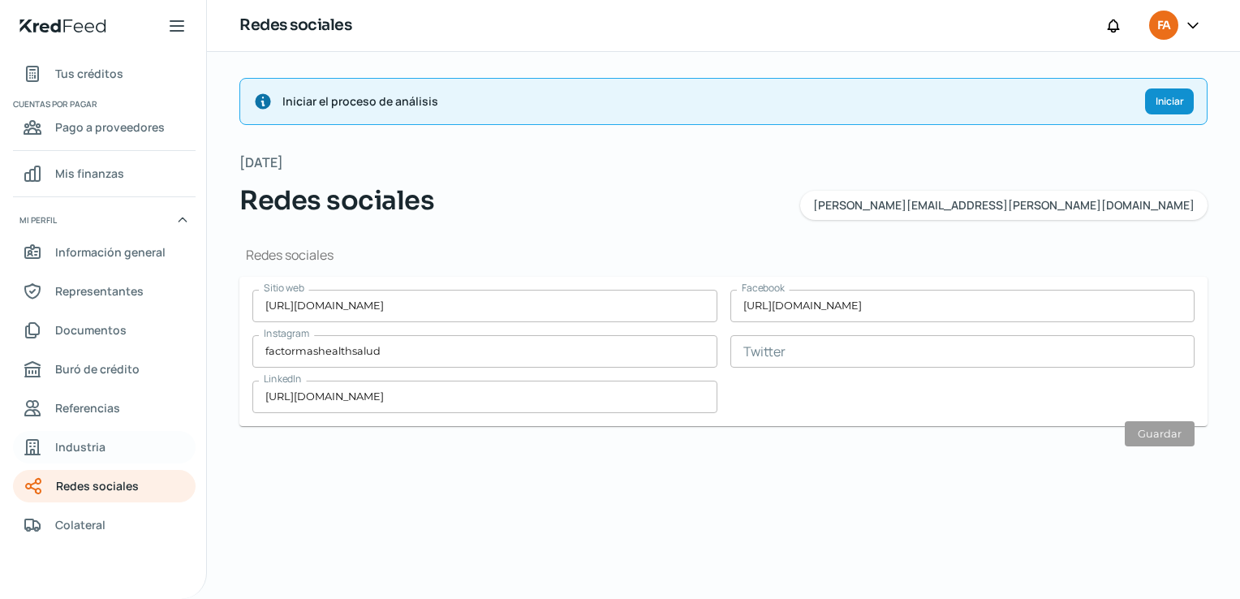
click at [81, 442] on span "Industria" at bounding box center [80, 447] width 50 height 20
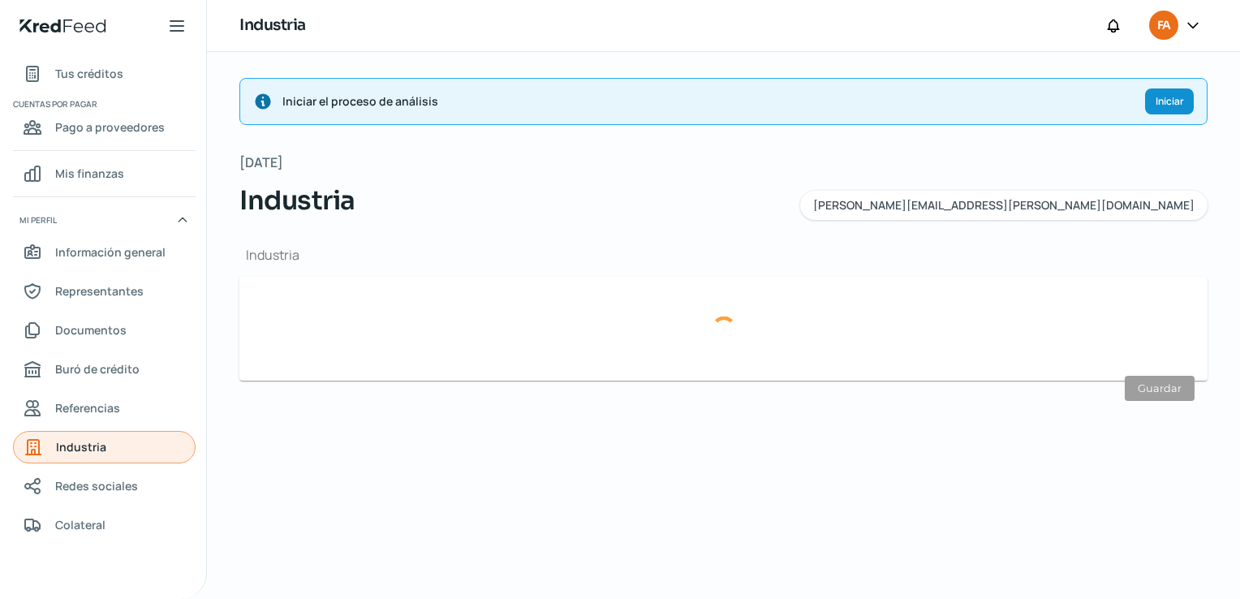
type input "Salud"
type input "Servicios médicos"
type input "[DATE]"
type input "20"
click at [110, 378] on span "Buró de crédito" at bounding box center [97, 369] width 84 height 20
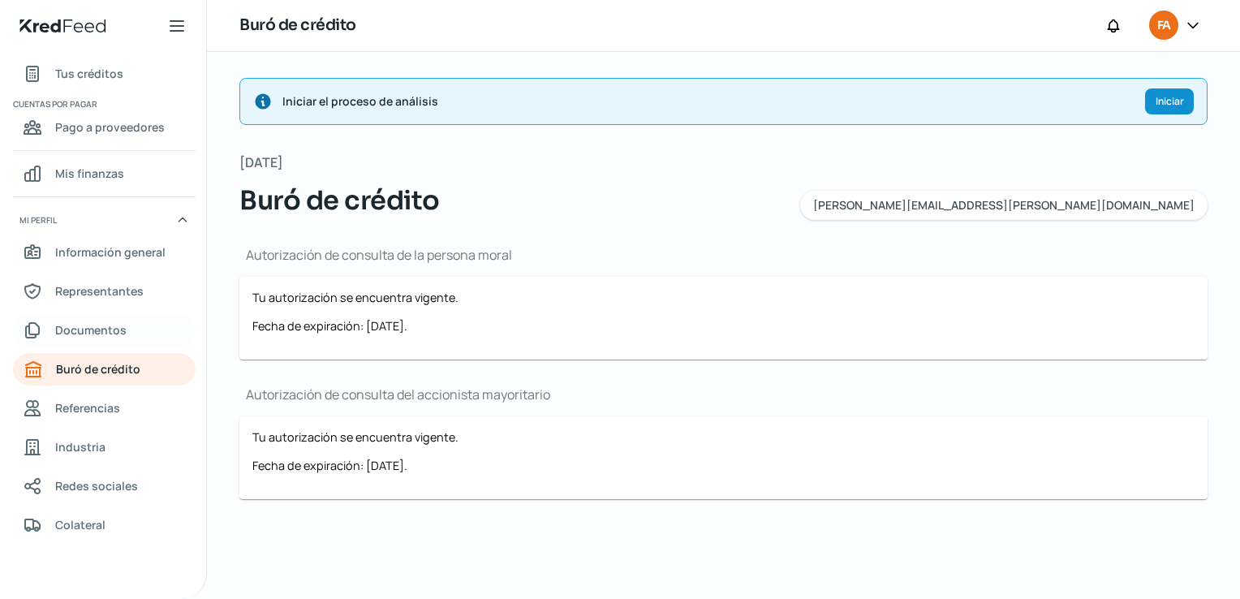
click at [114, 338] on span "Documentos" at bounding box center [90, 330] width 71 height 20
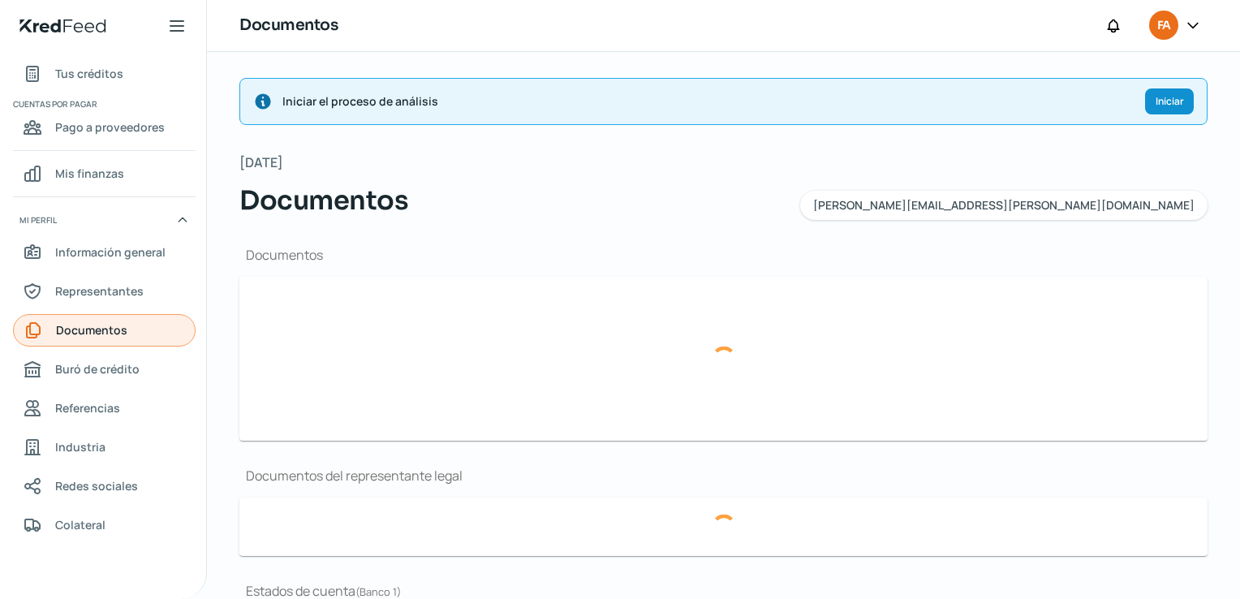
type input "Constancia de Situacion Fiscal 031025.pdf"
type input "Presentacion Factor+Health.pdf"
type input "LOGO F+H.png"
type input "Edo de Resultados 25.pdf"
type input "Balance General 25.pdf"
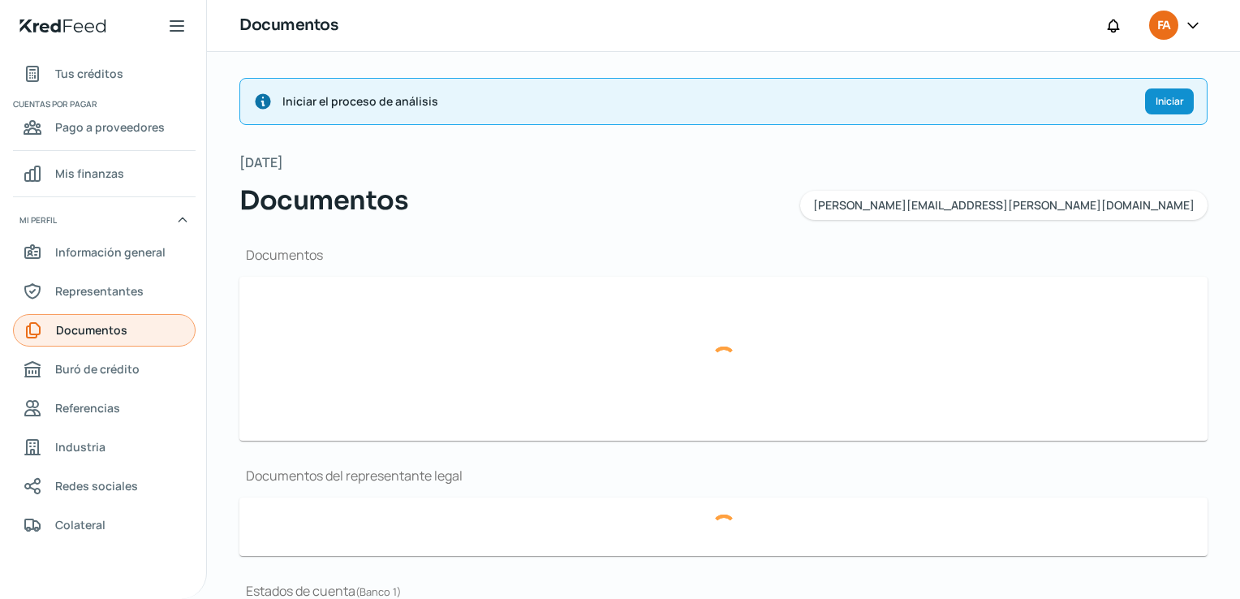
type input "Poder_.pdf"
type input "EDOCTADIG_SEPT.pdf"
type input "EDOCTADIG_00923648_ADMIN1_20250915115604937.pdf"
type input "EDO DE CTAJUL.pdf"
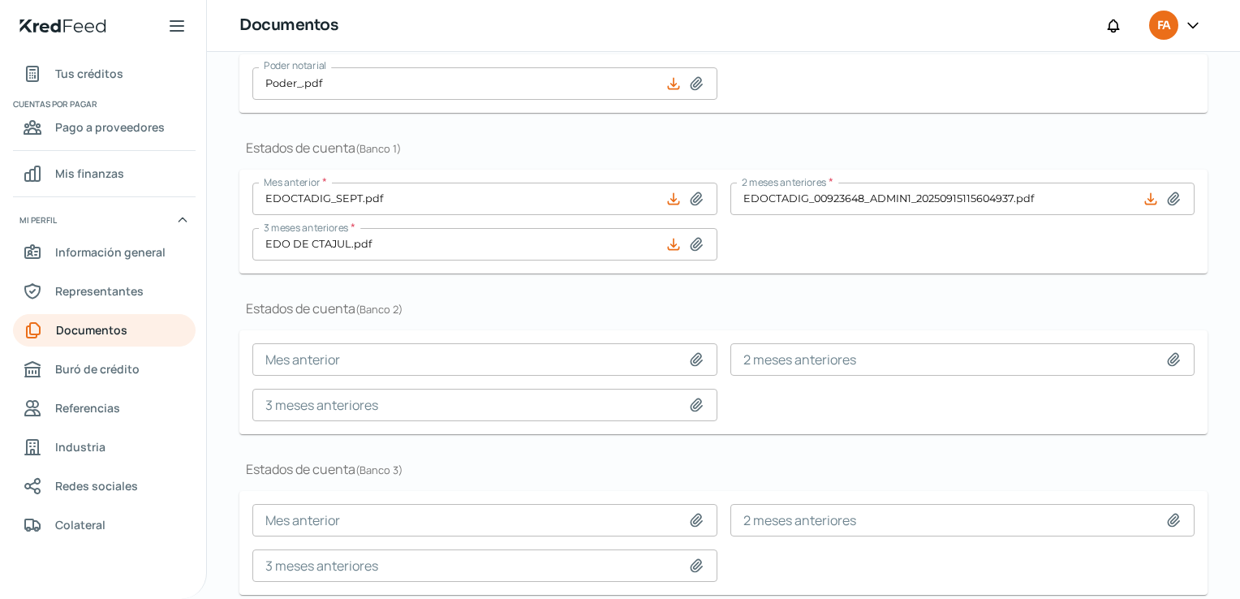
scroll to position [501, 0]
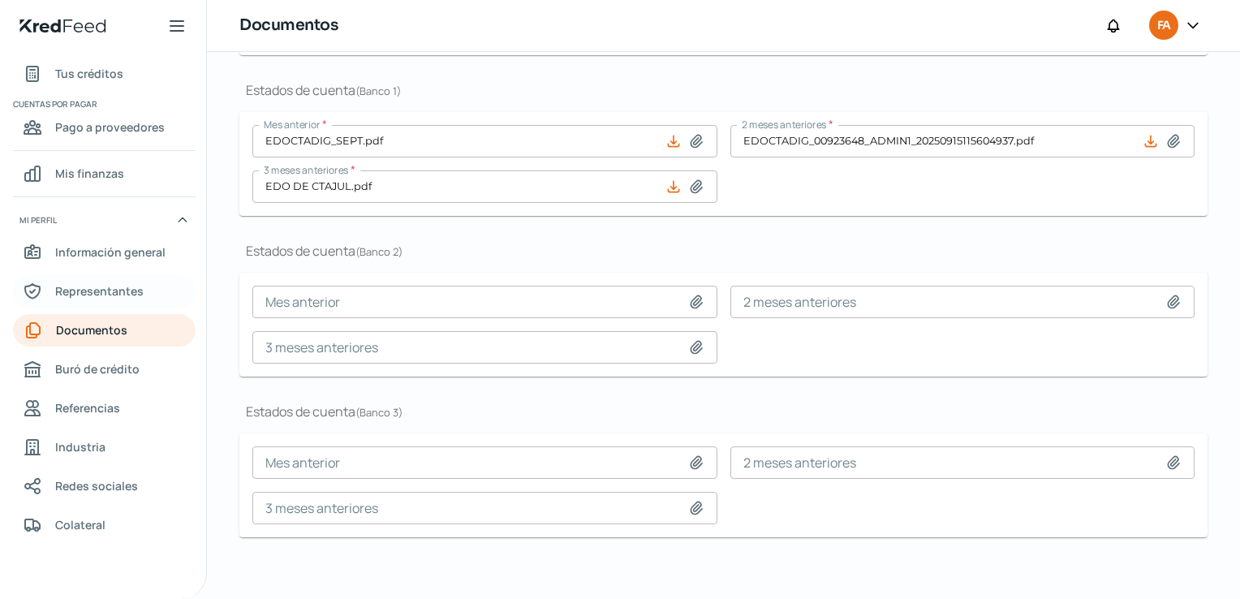
click at [140, 287] on link "Representantes" at bounding box center [104, 291] width 183 height 32
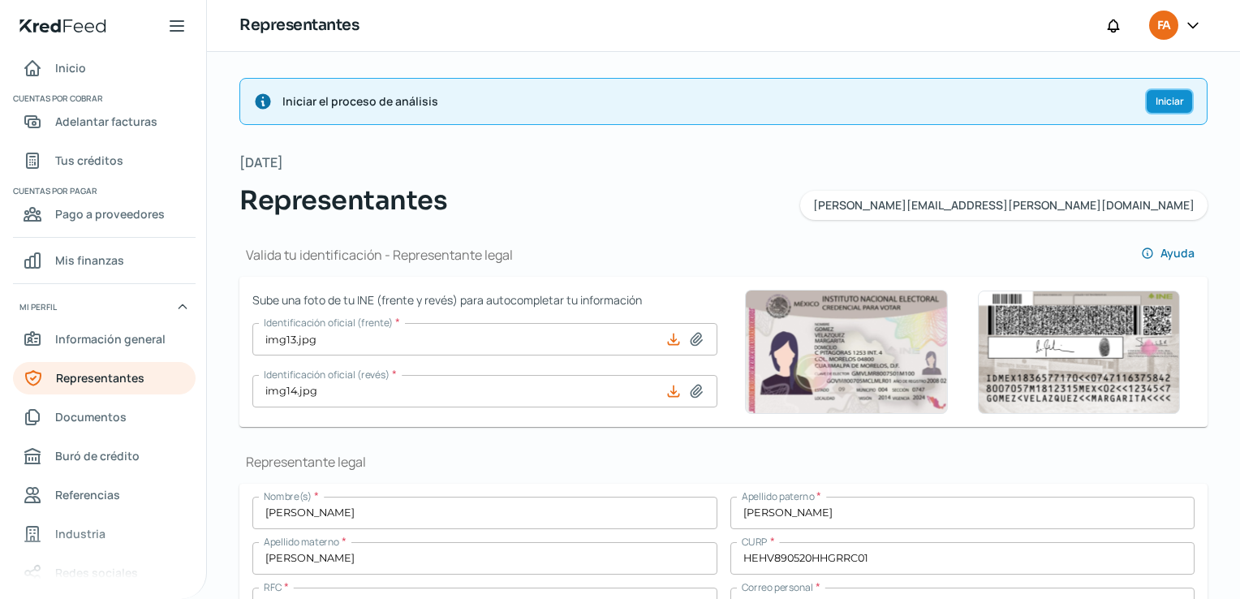
click at [1169, 99] on span "Iniciar" at bounding box center [1170, 102] width 28 height 10
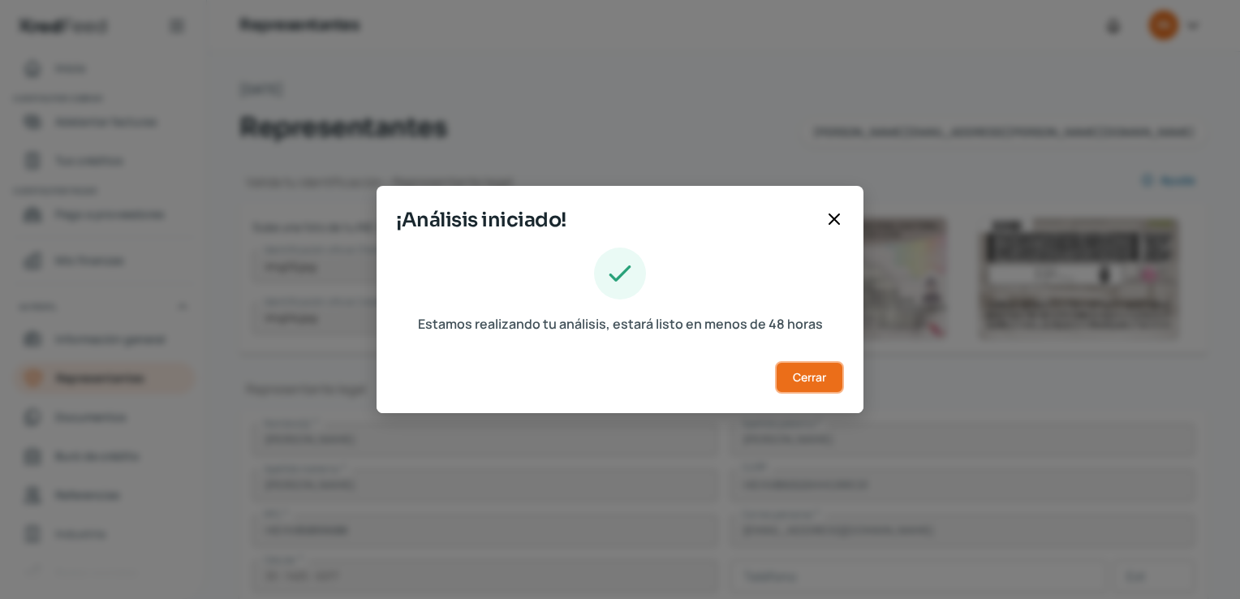
click at [826, 382] on span "Cerrar" at bounding box center [809, 377] width 33 height 11
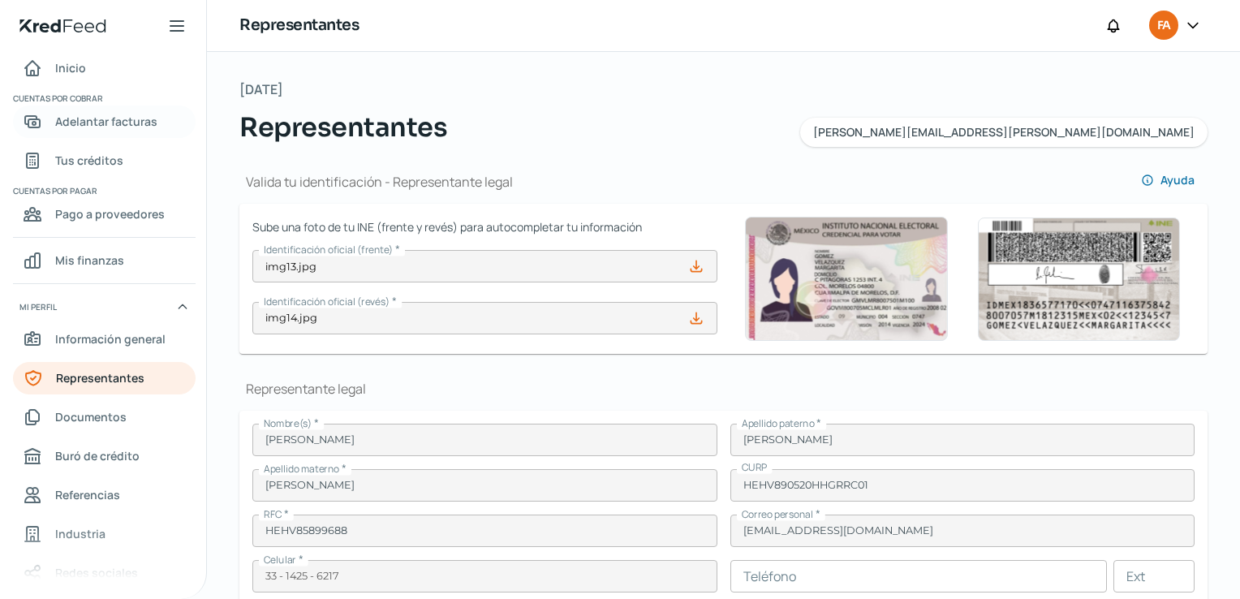
click at [97, 128] on span "Adelantar facturas" at bounding box center [106, 121] width 102 height 20
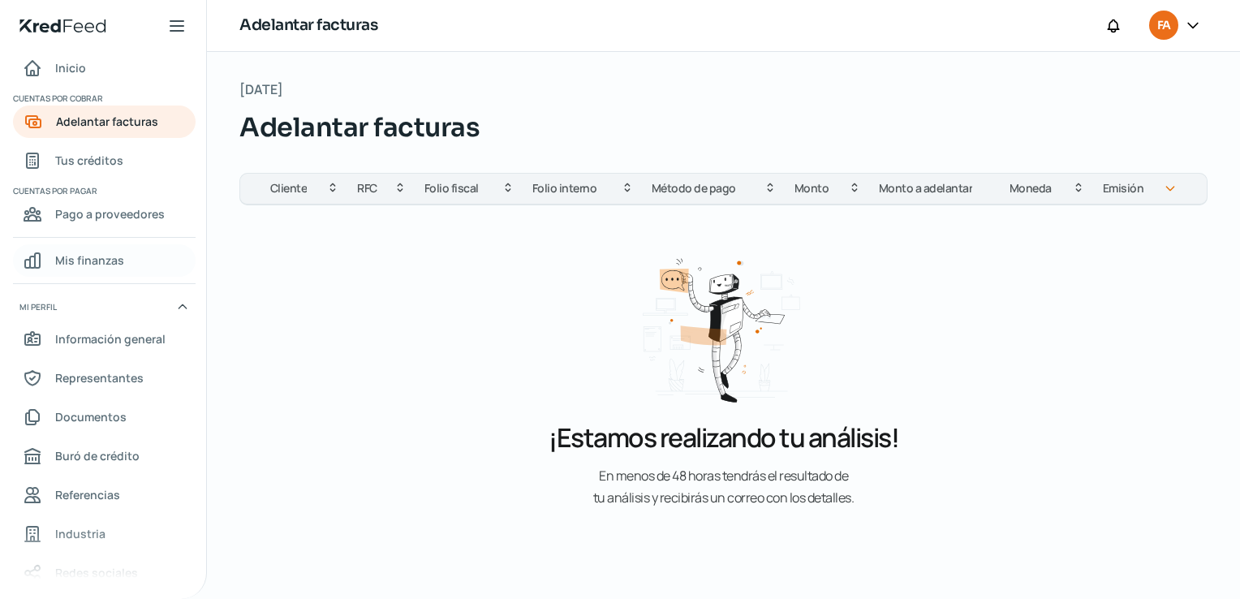
click at [97, 259] on span "Mis finanzas" at bounding box center [89, 260] width 69 height 20
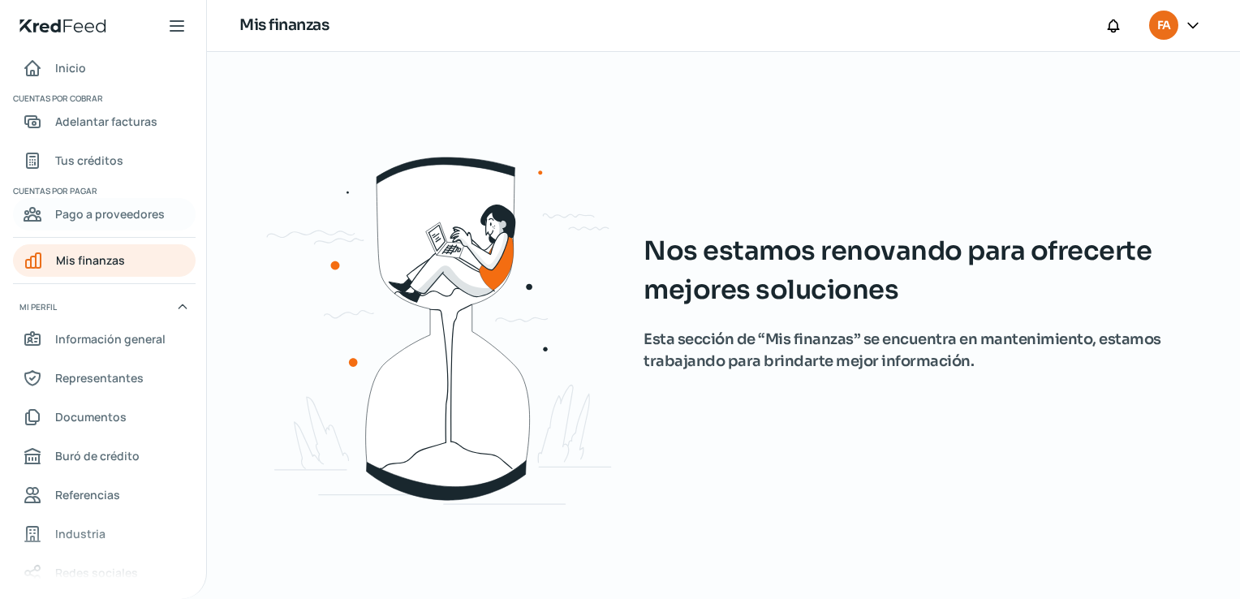
click at [110, 219] on span "Pago a proveedores" at bounding box center [110, 214] width 110 height 20
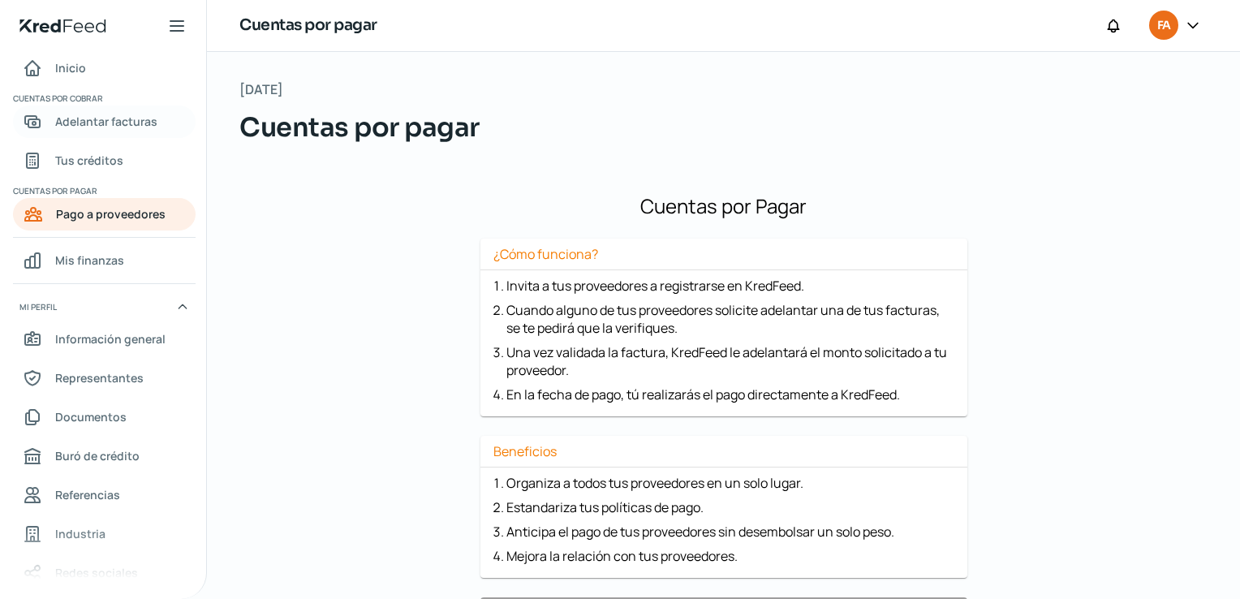
click at [84, 127] on span "Adelantar facturas" at bounding box center [106, 121] width 102 height 20
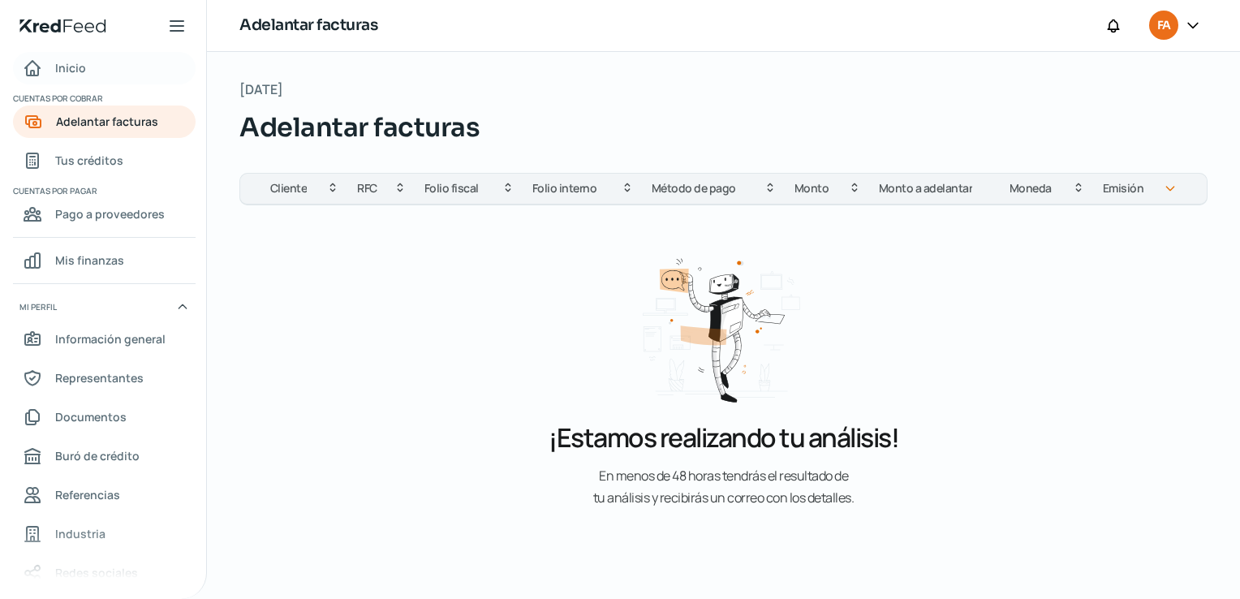
click at [69, 74] on span "Inicio" at bounding box center [70, 68] width 31 height 20
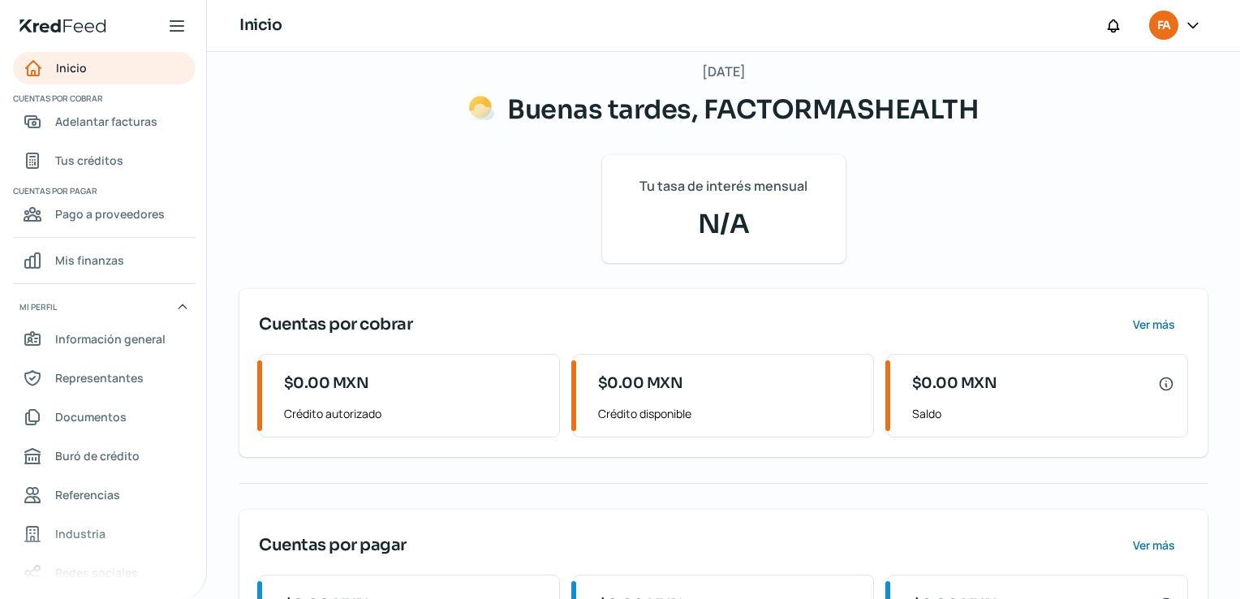
scroll to position [26, 0]
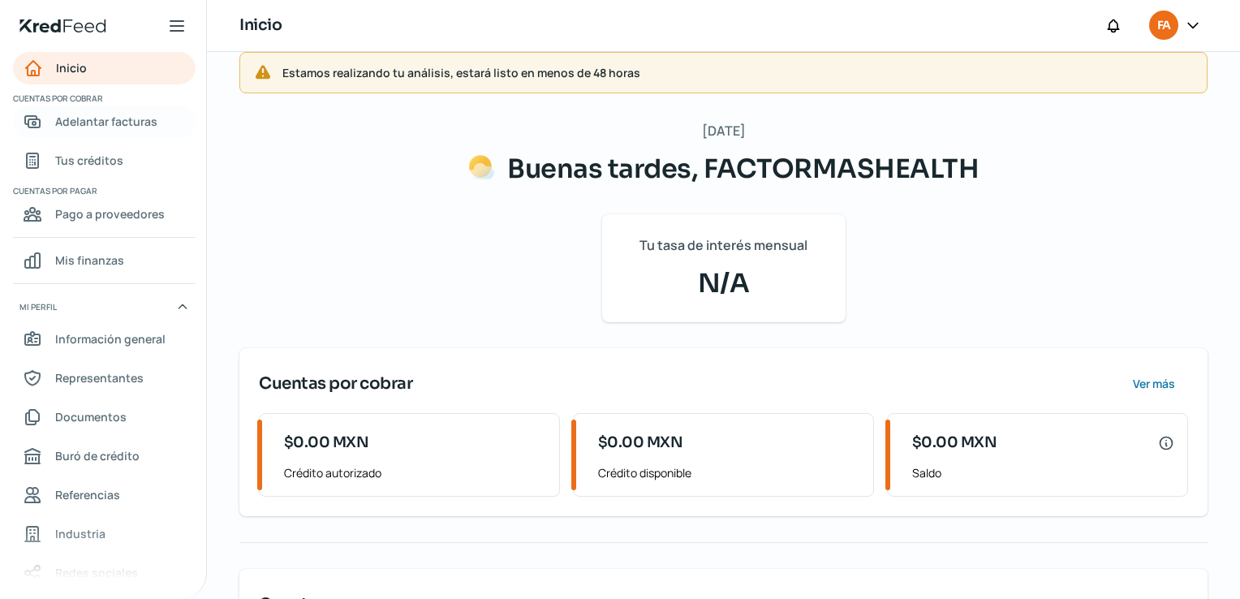
click at [84, 131] on link "Adelantar facturas" at bounding box center [104, 122] width 183 height 32
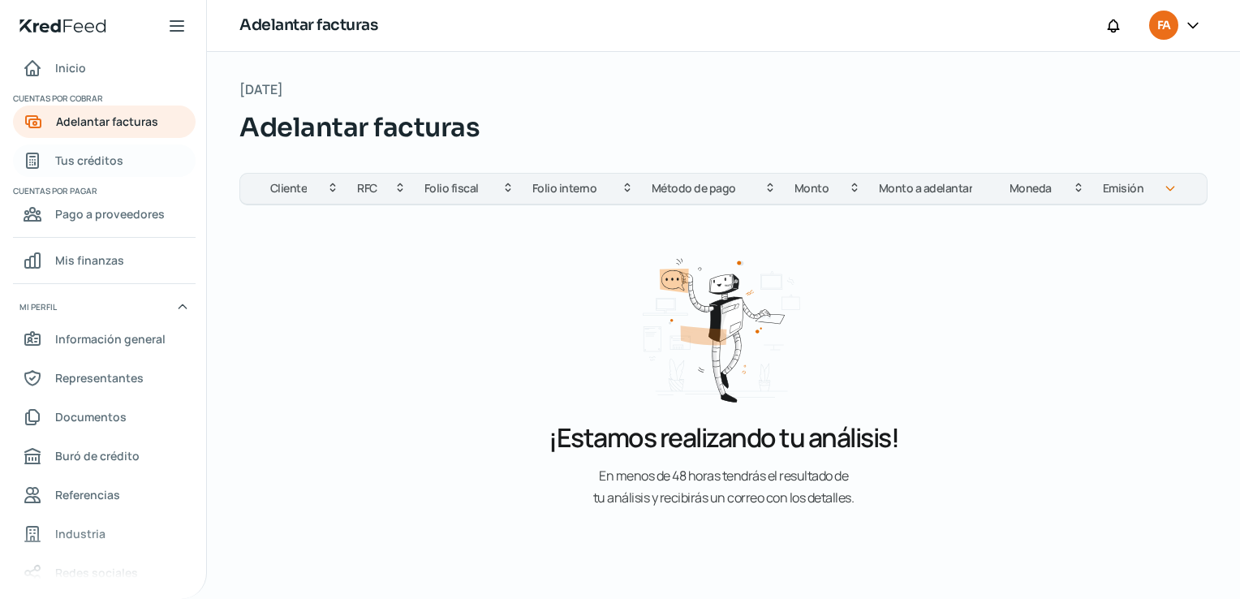
click at [95, 147] on link "Tus créditos" at bounding box center [104, 160] width 183 height 32
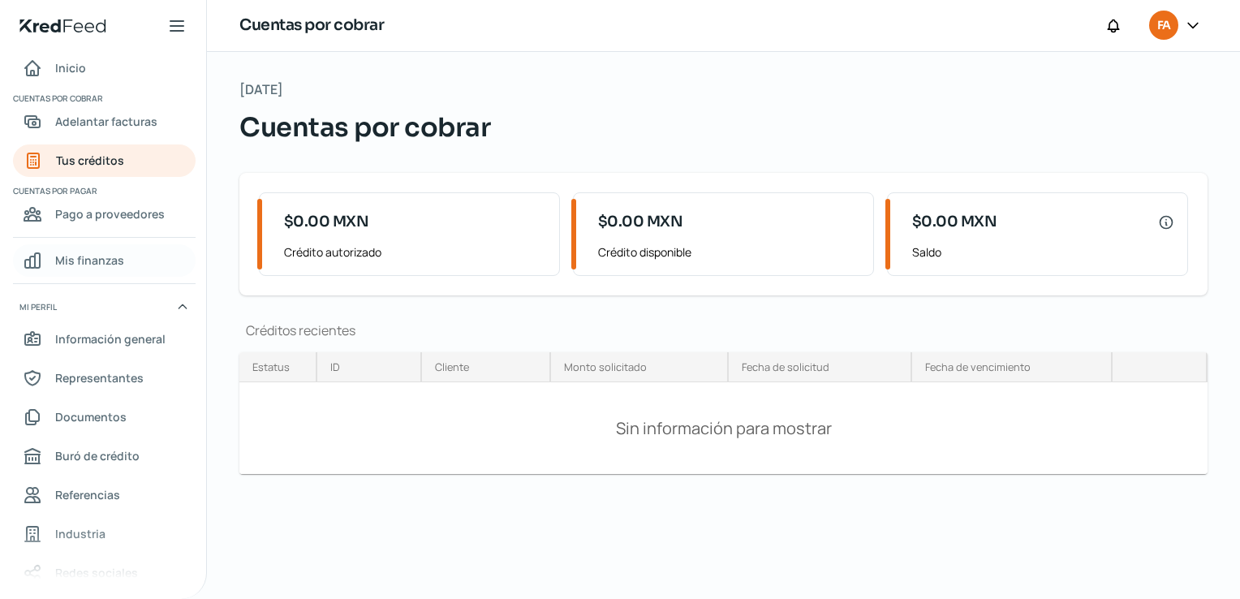
click at [89, 261] on span "Mis finanzas" at bounding box center [89, 260] width 69 height 20
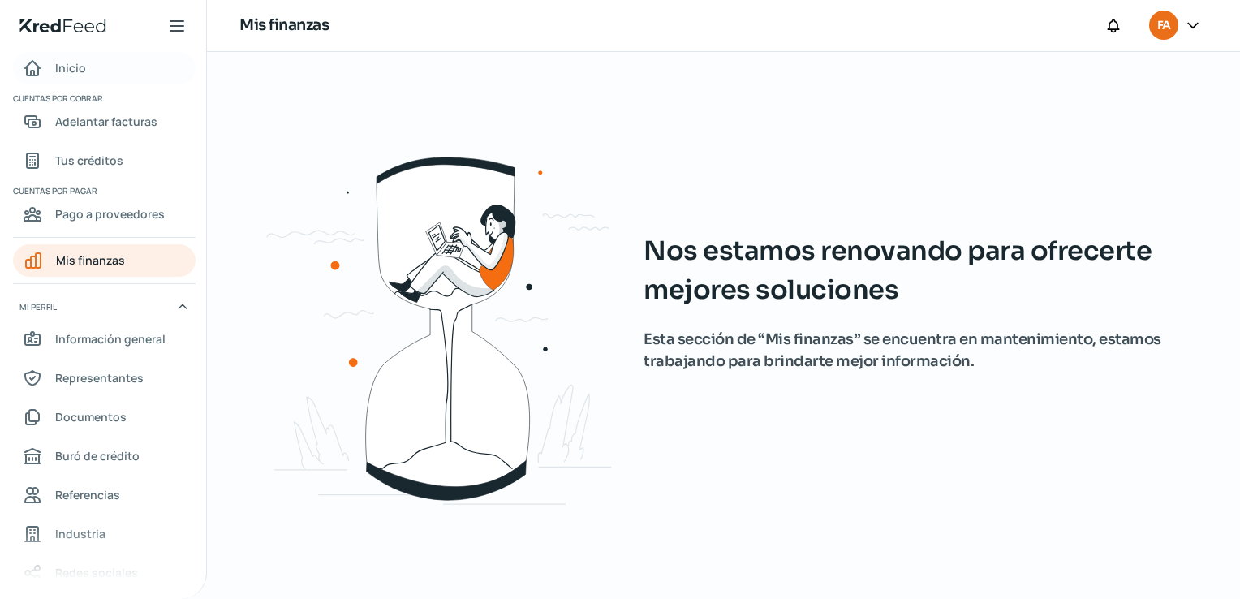
click at [74, 54] on link "Inicio" at bounding box center [104, 68] width 183 height 32
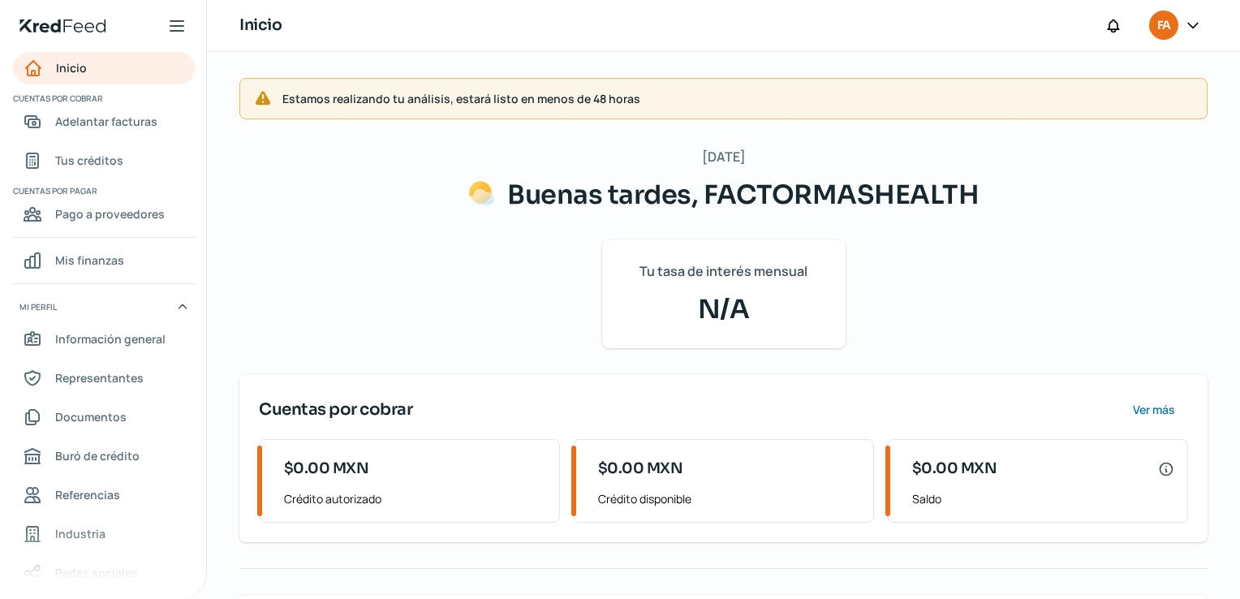
scroll to position [0, 6]
